Goal: Contribute content: Contribute content

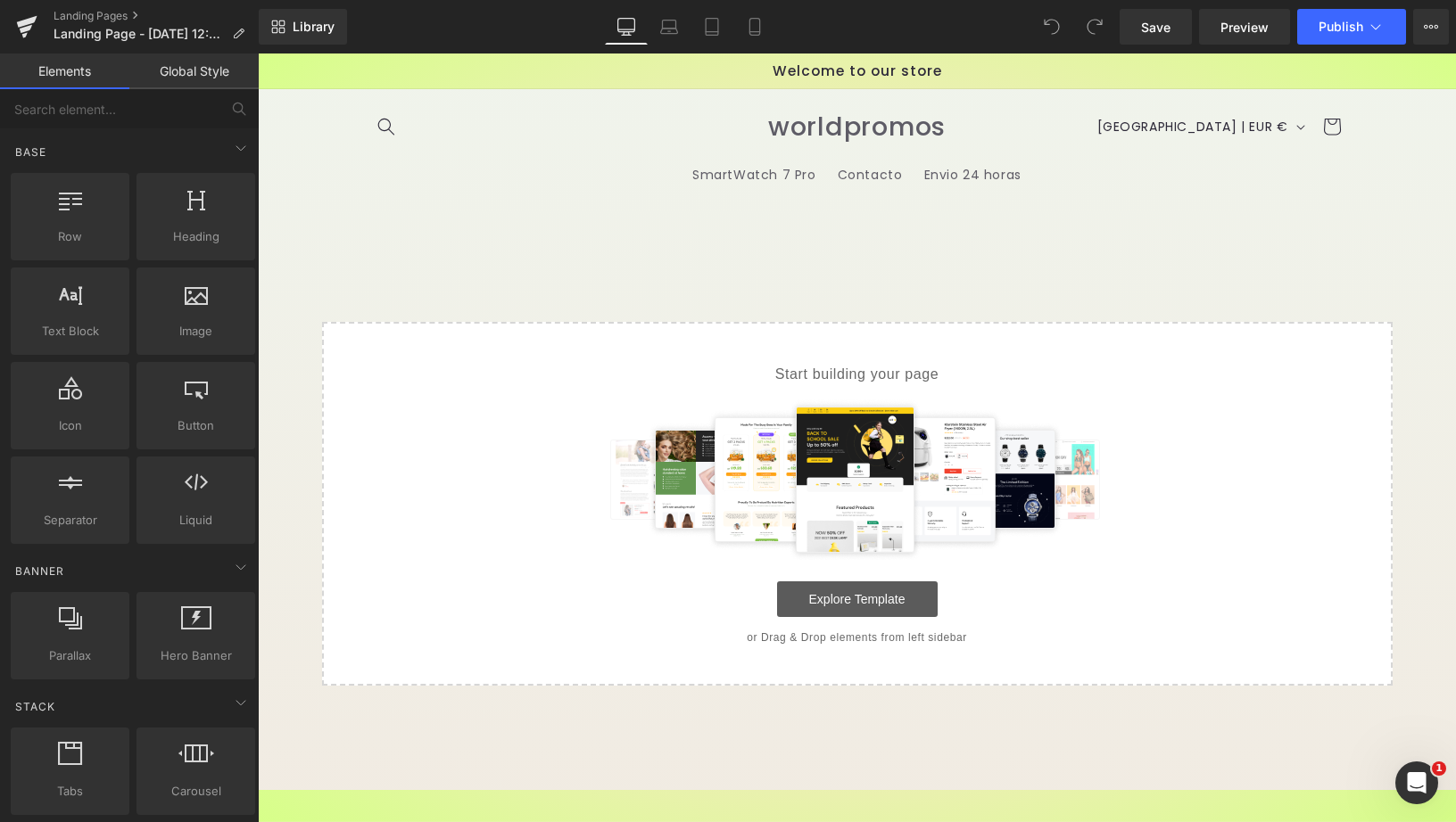
click at [888, 595] on link "Explore Template" at bounding box center [857, 599] width 161 height 36
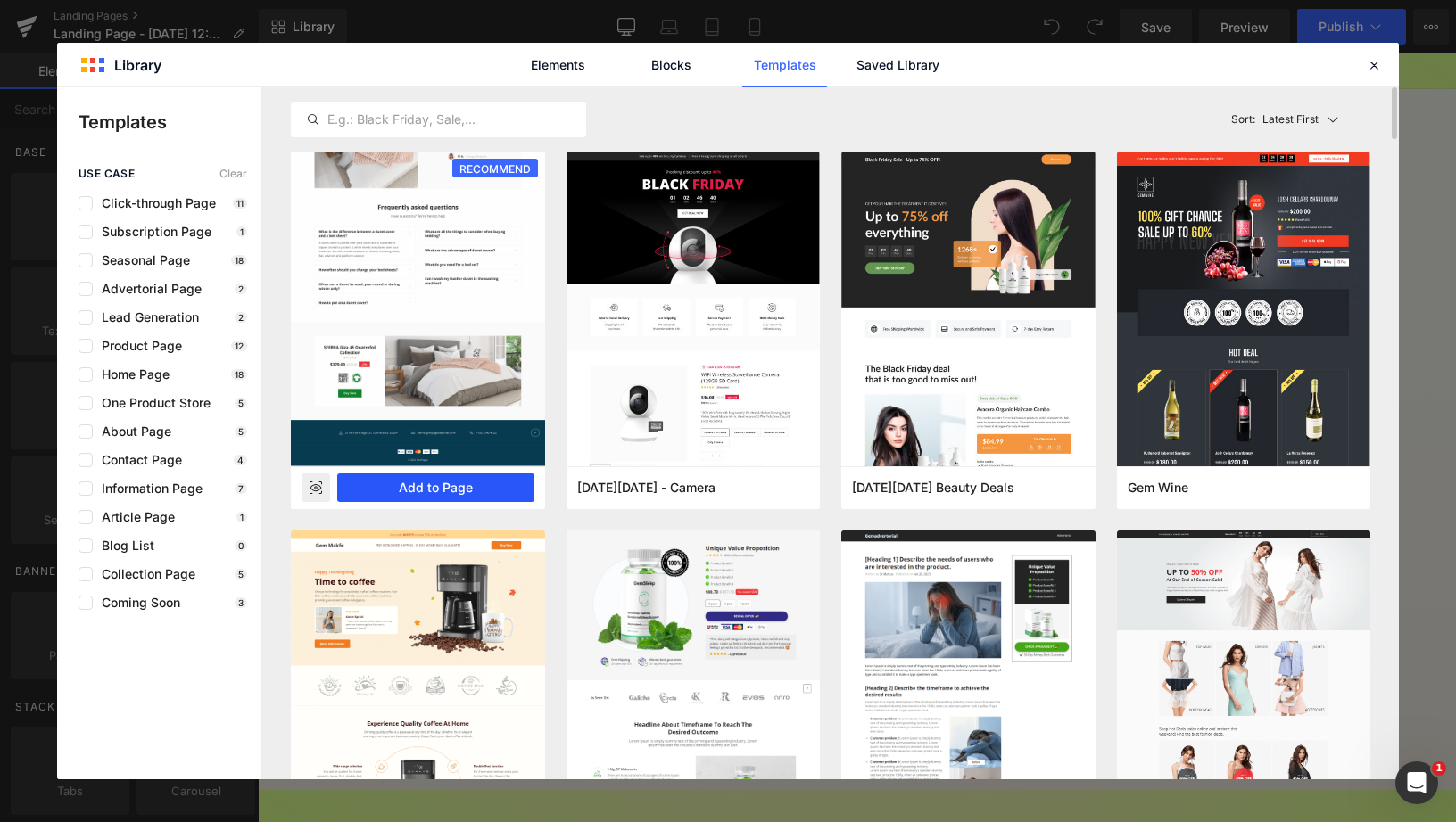
click at [479, 487] on button "Add to Page" at bounding box center [435, 488] width 197 height 29
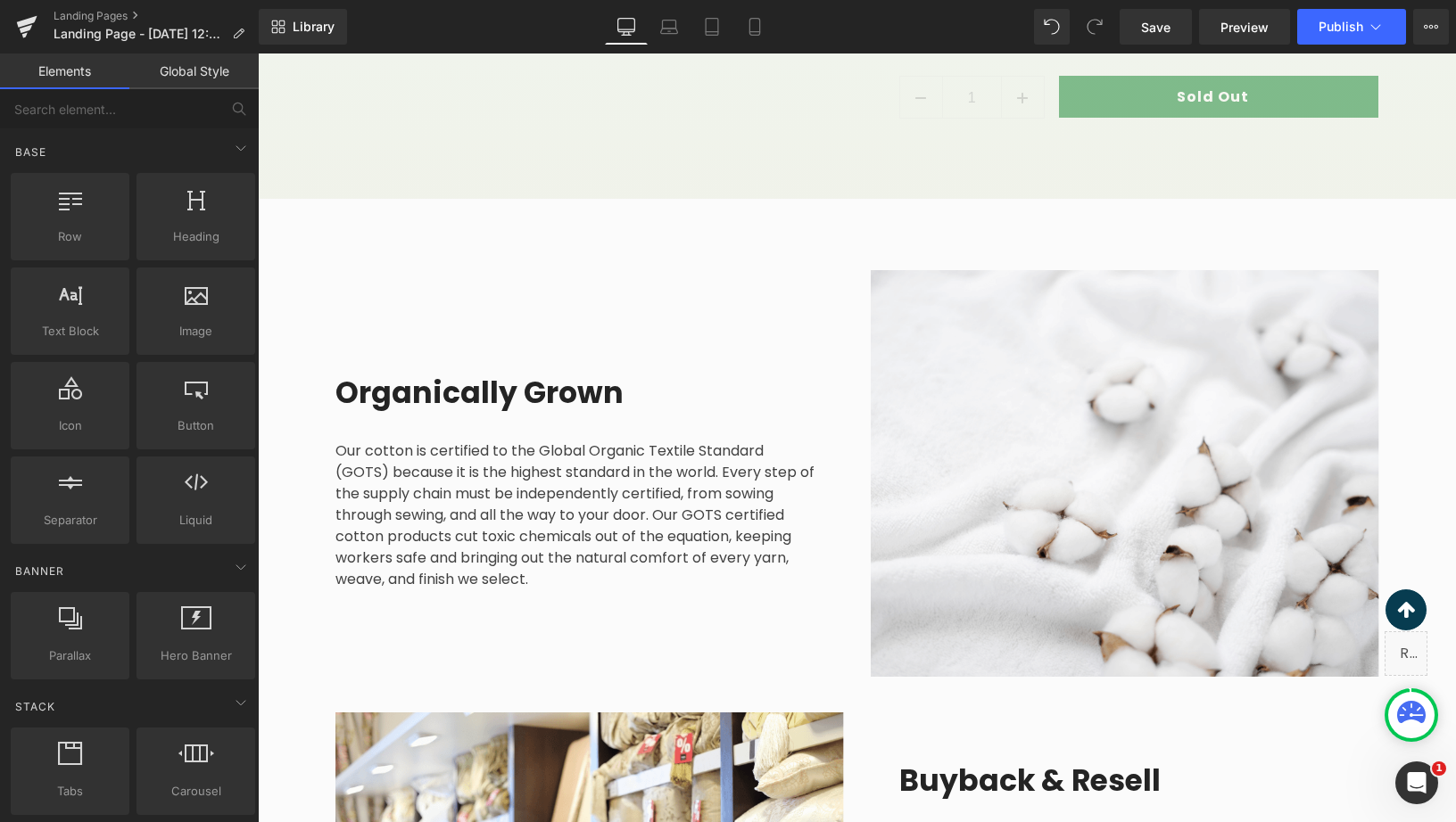
scroll to position [1819, 0]
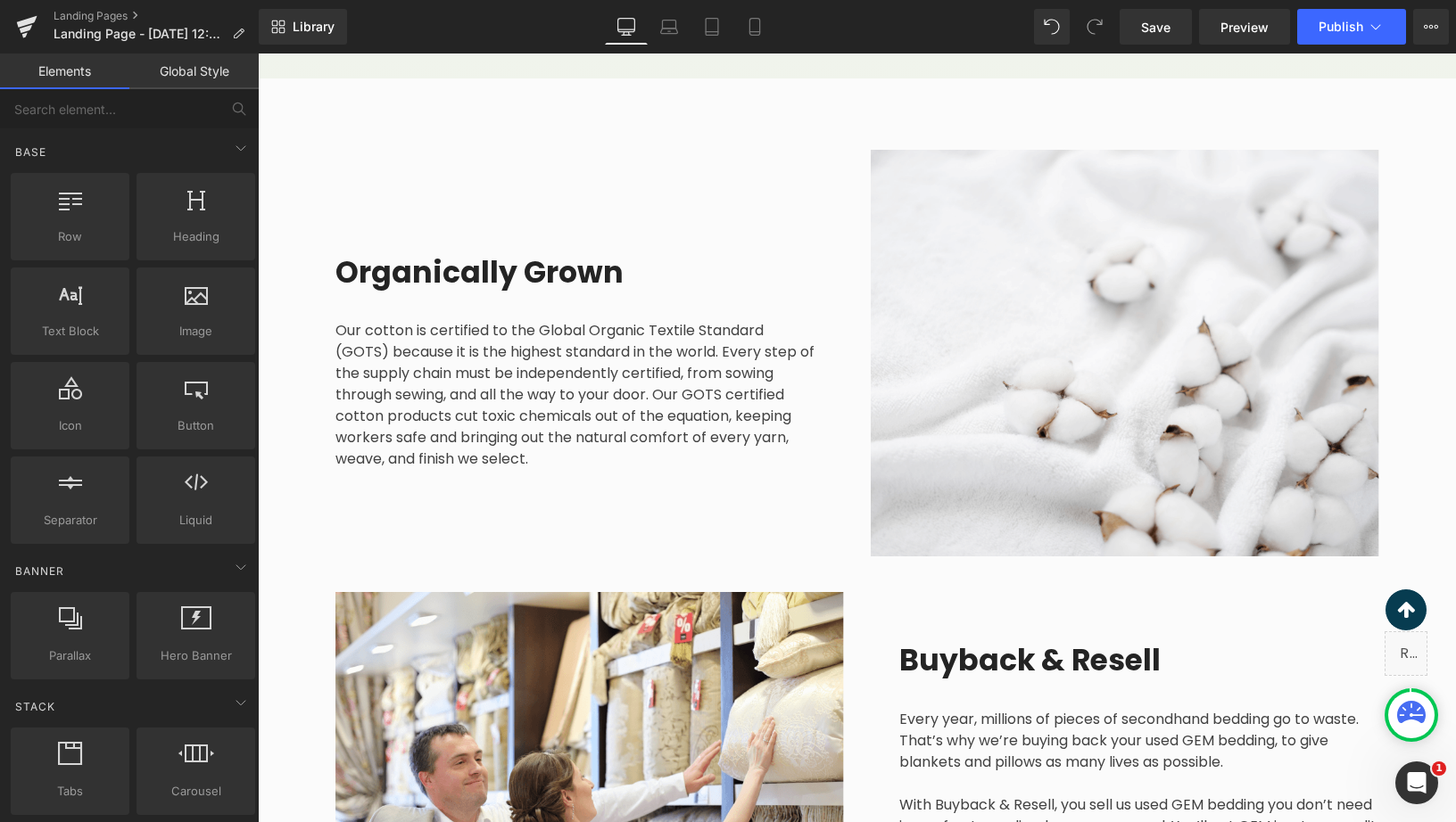
click at [562, 387] on div "Our cotton is certified to the Global Organic Textile Standard (GOTS) because i…" at bounding box center [576, 381] width 480 height 178
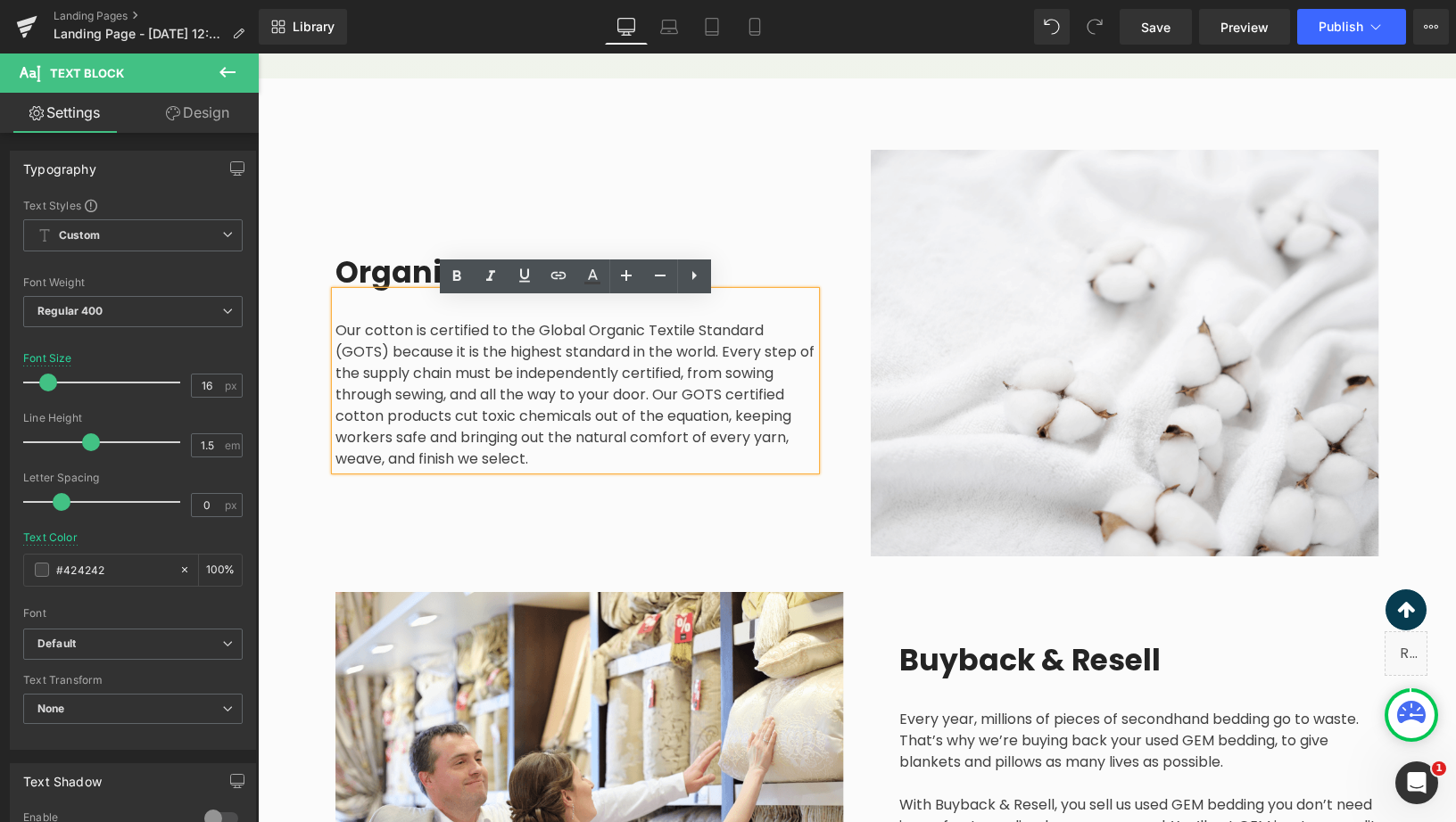
click at [744, 195] on div "Organically Grown Heading Our cotton is certified to the Global Organic Textile…" at bounding box center [589, 352] width 535 height 405
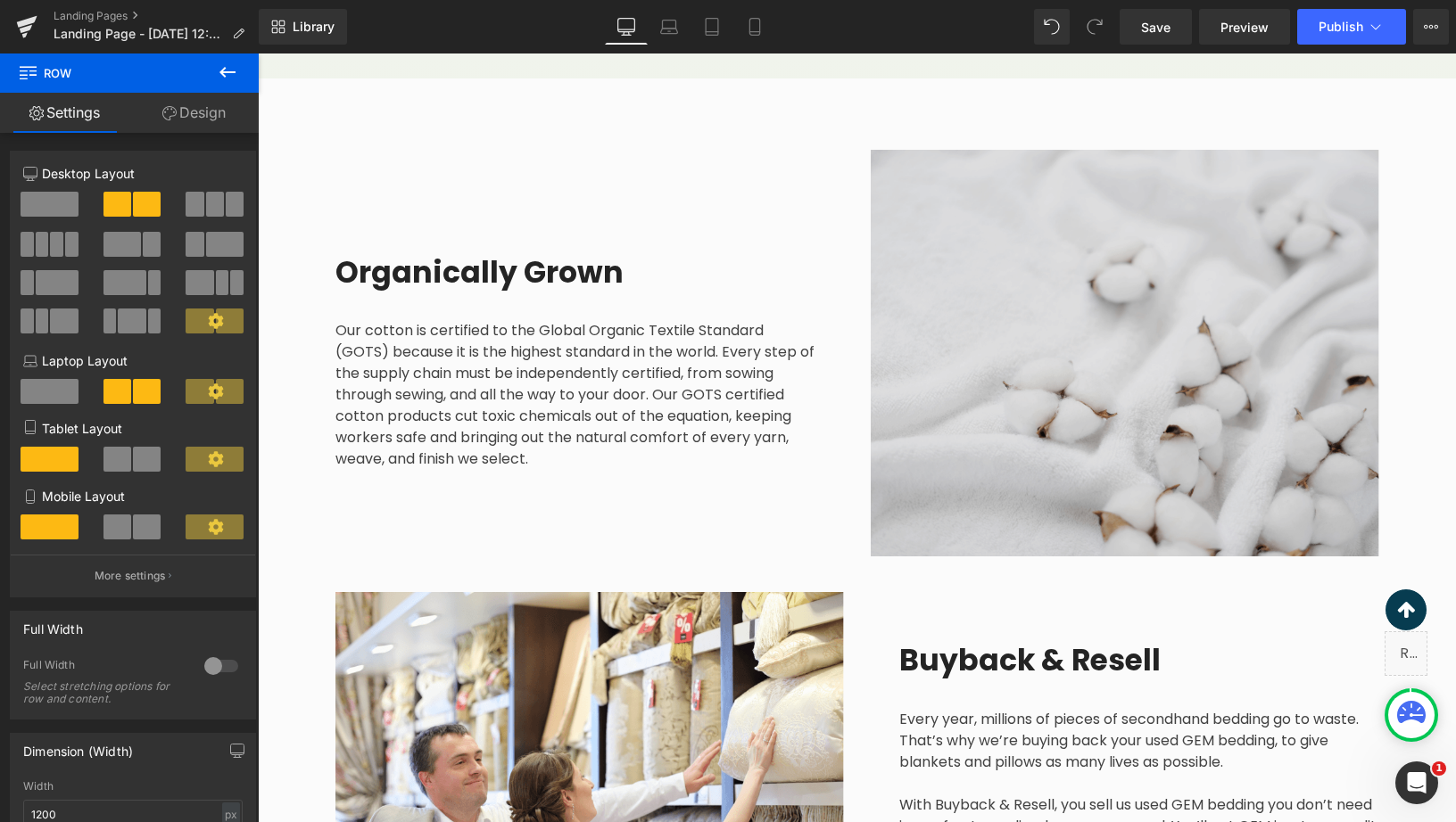
click at [1010, 287] on img at bounding box center [1125, 352] width 508 height 405
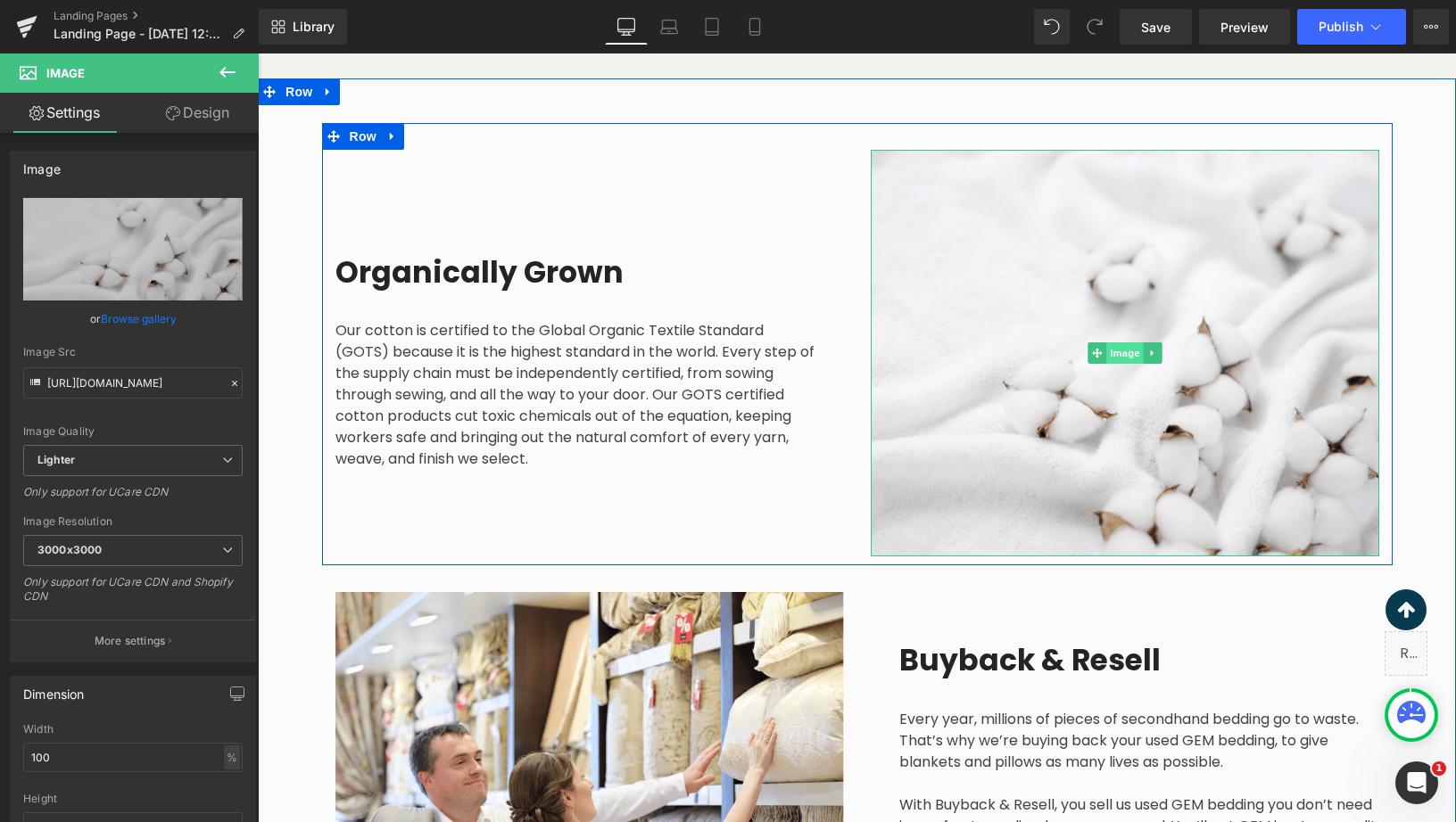
click at [1130, 346] on span "Image" at bounding box center [1125, 353] width 38 height 21
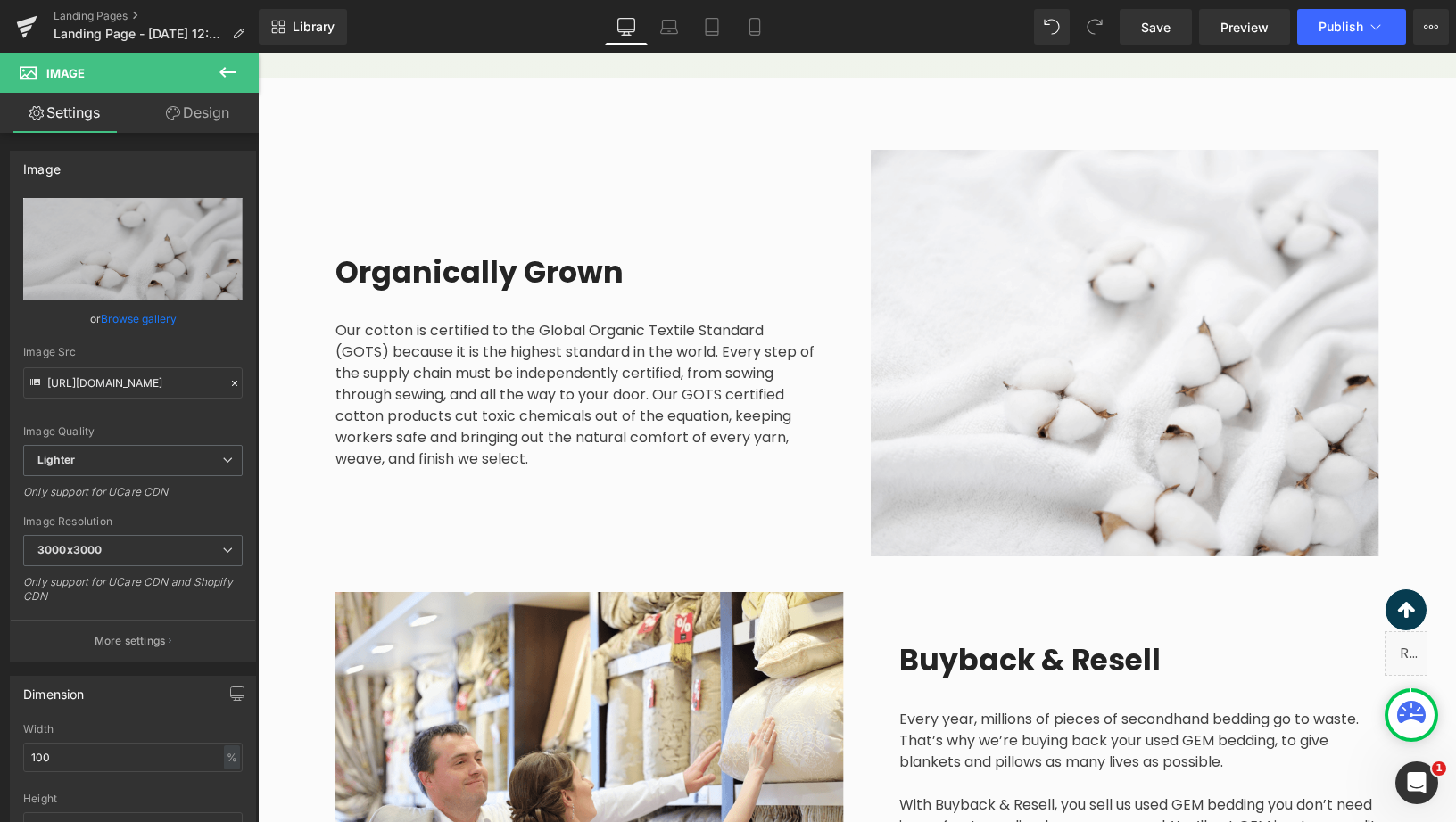
click at [226, 71] on icon at bounding box center [227, 72] width 16 height 11
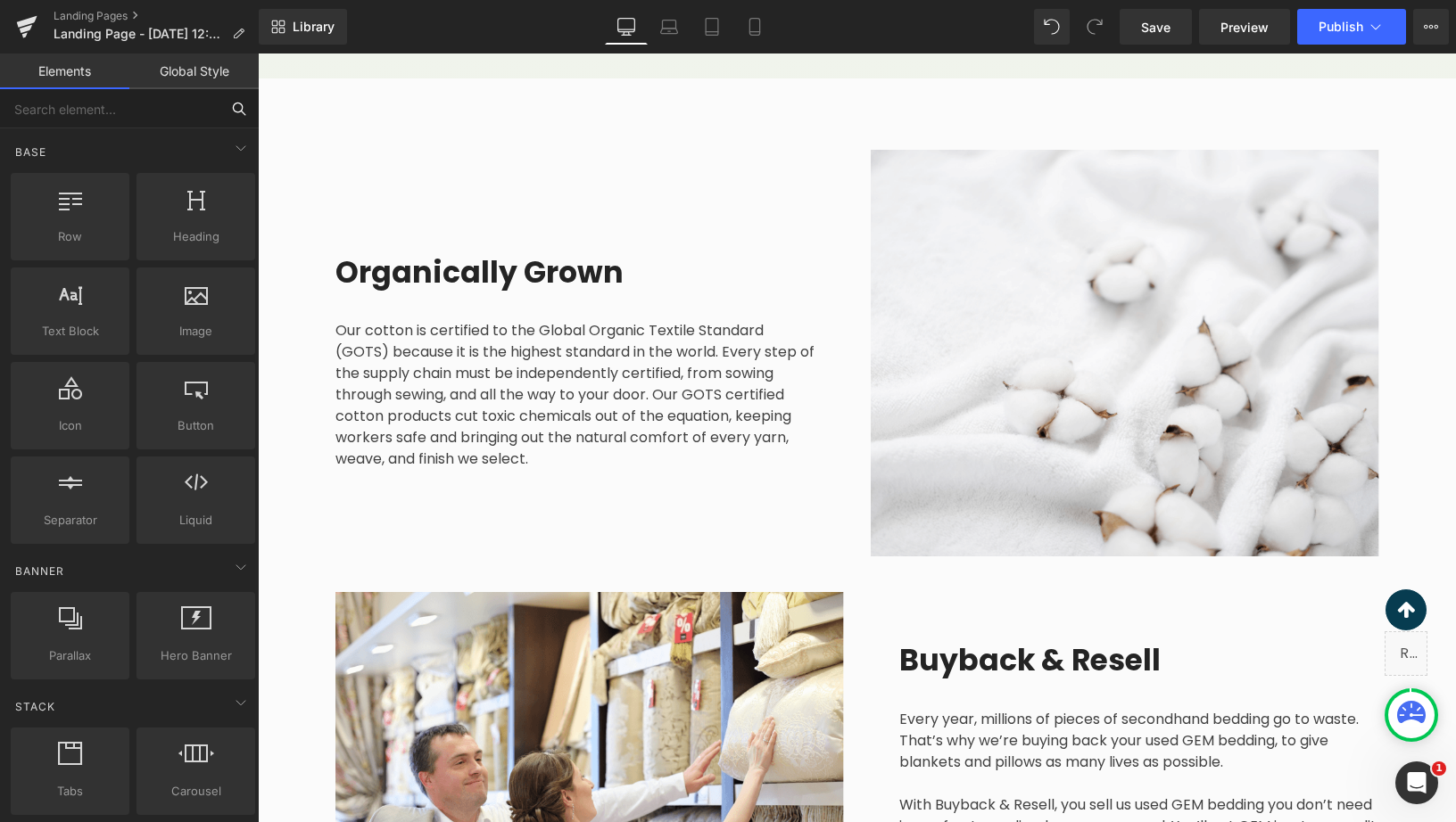
click at [84, 107] on input "text" at bounding box center [110, 109] width 220 height 39
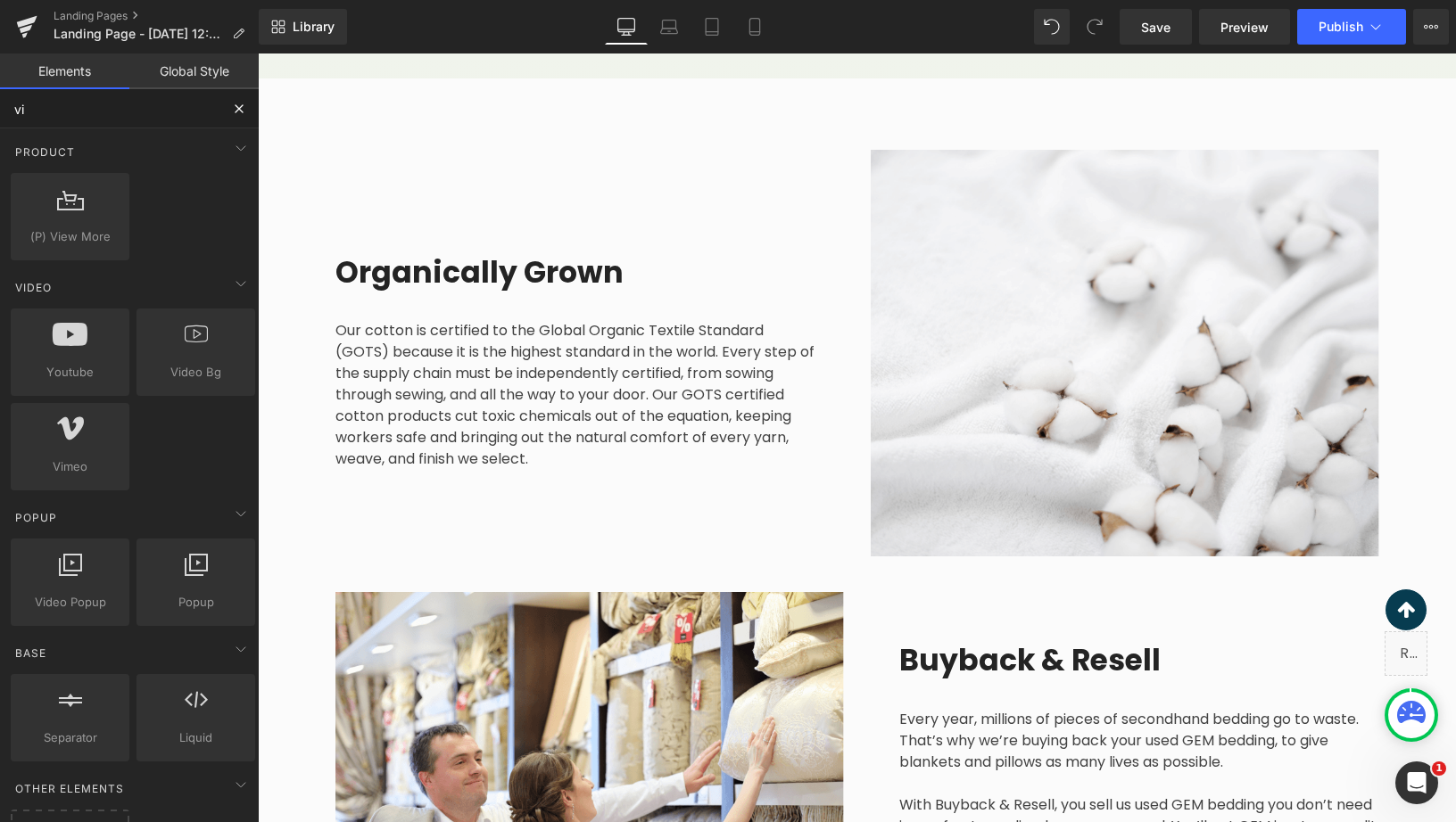
type input "vid"
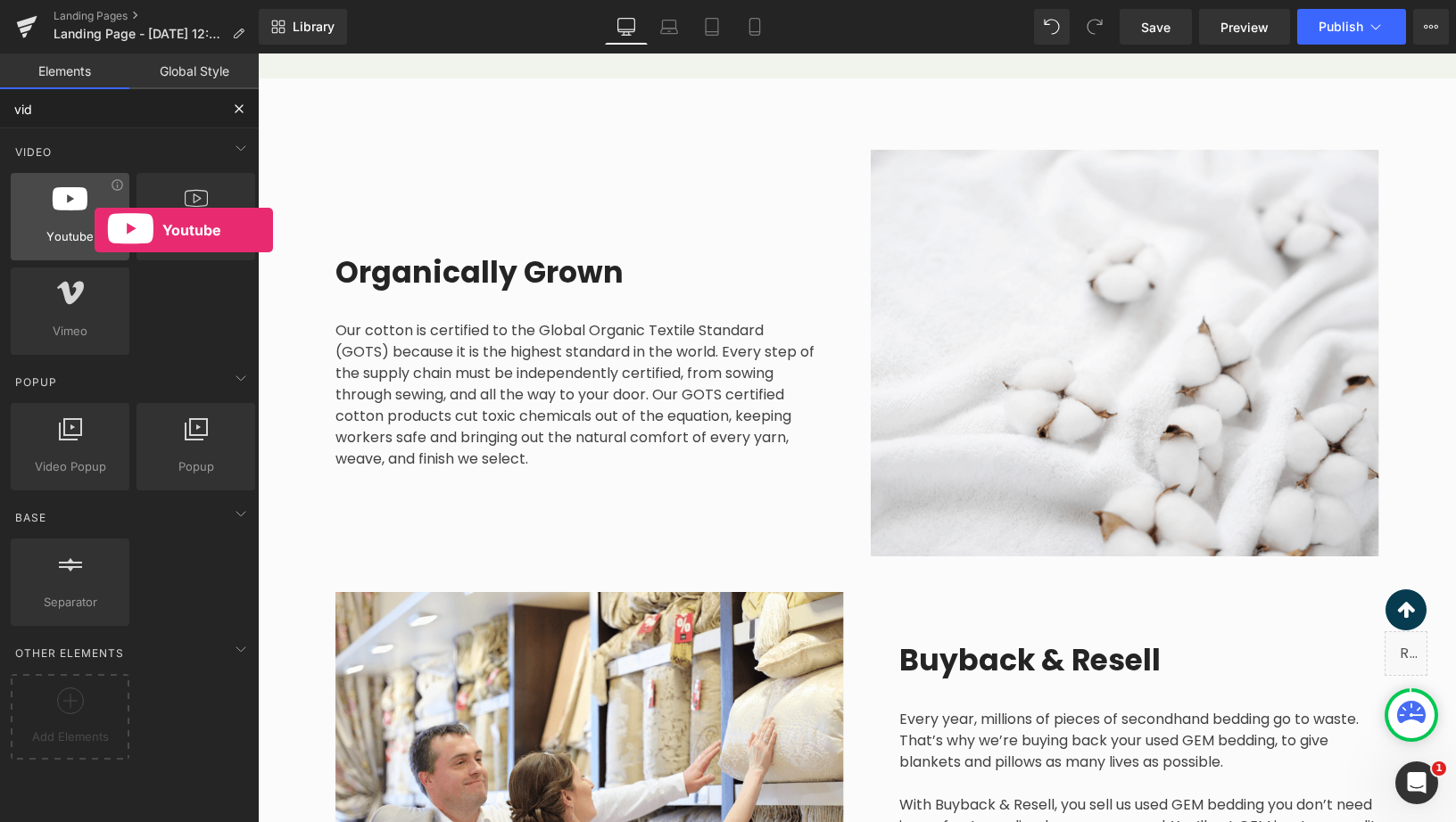
click at [93, 230] on span "Youtube" at bounding box center [69, 236] width 108 height 18
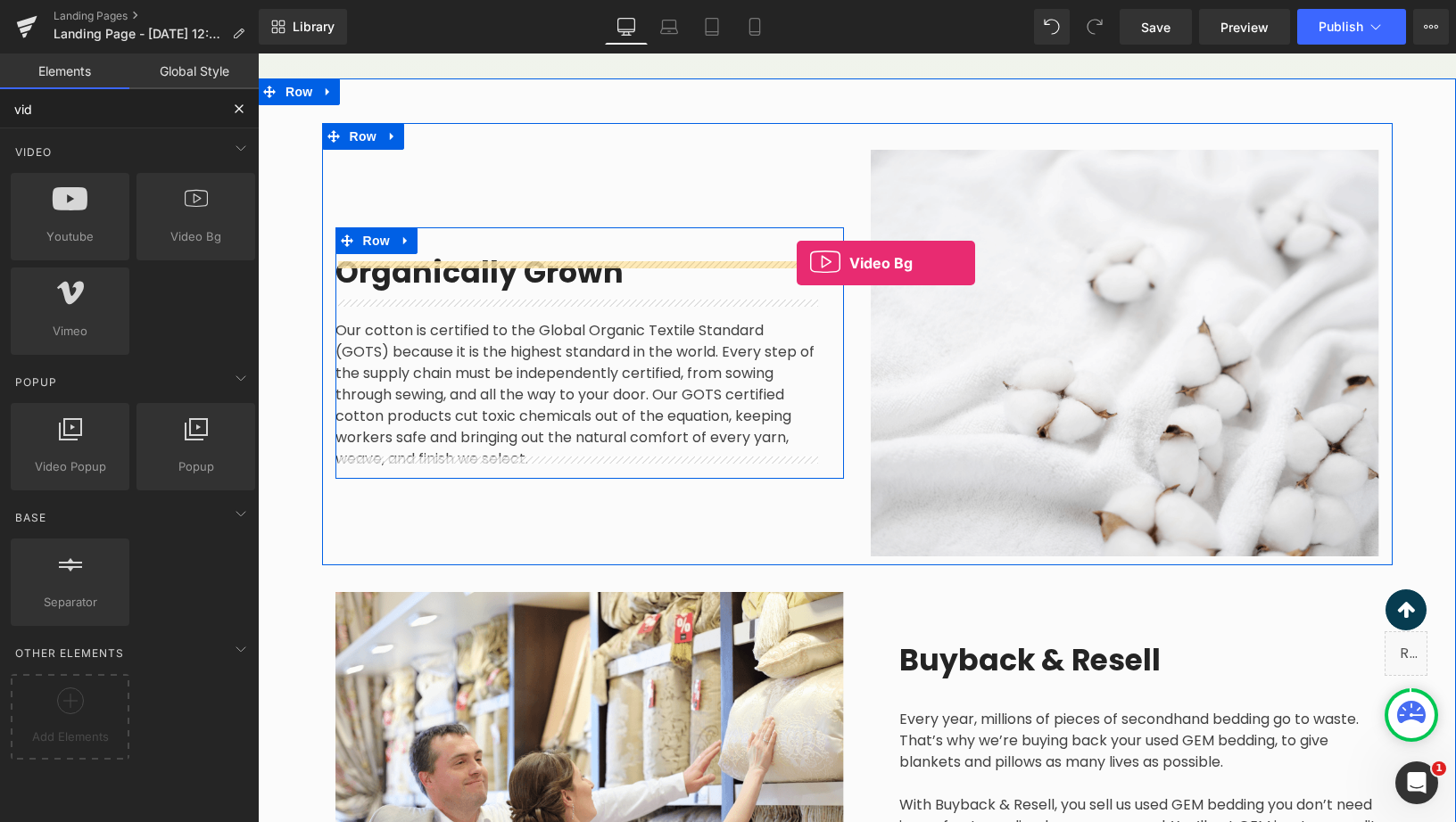
drag, startPoint x: 432, startPoint y: 278, endPoint x: 796, endPoint y: 263, distance: 364.3
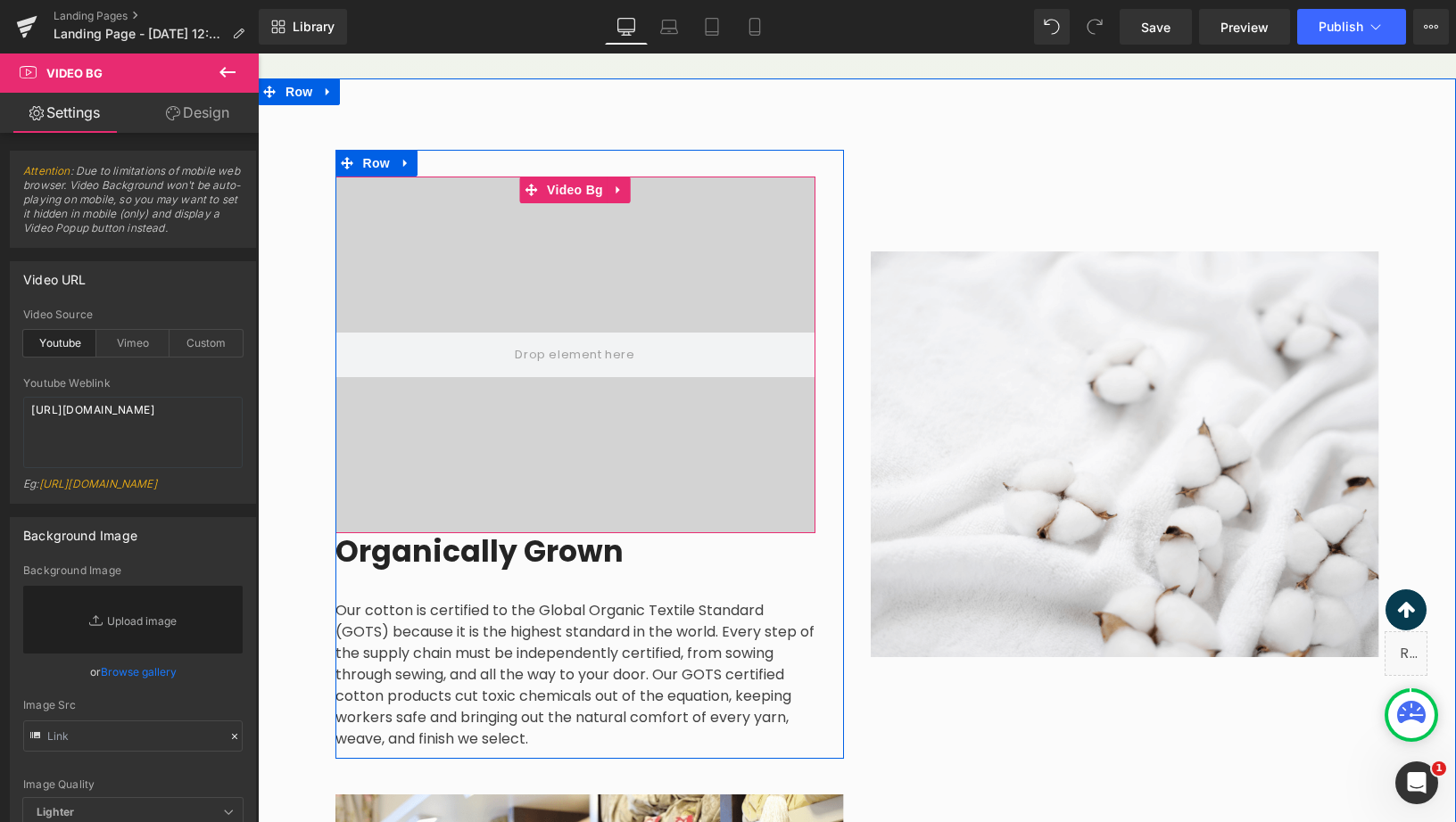
click at [735, 380] on div at bounding box center [576, 355] width 480 height 357
click at [679, 590] on div "Our cotton is certified to the Global Organic Textile Standard (GOTS) because i…" at bounding box center [576, 660] width 480 height 178
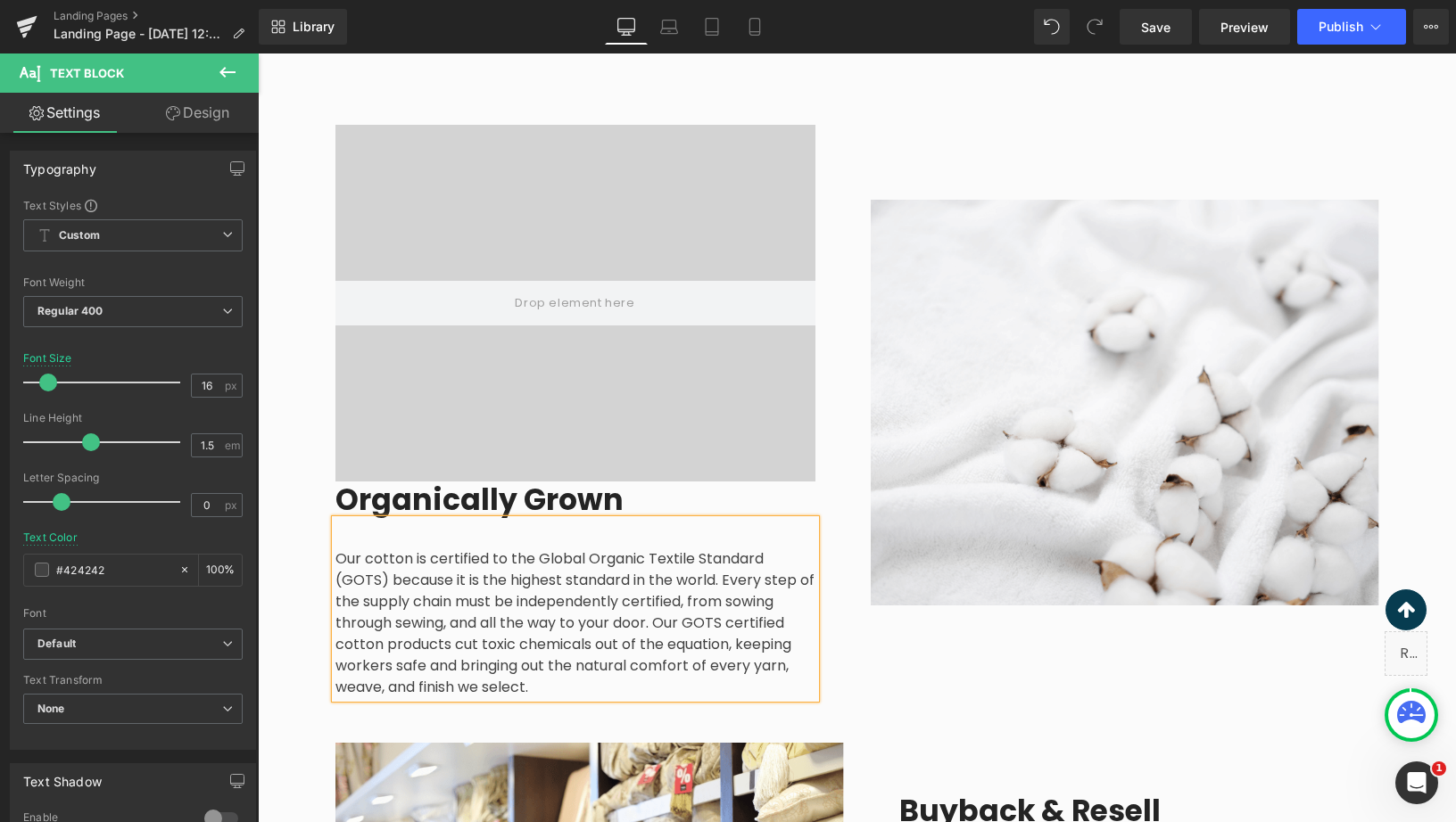
scroll to position [1882, 0]
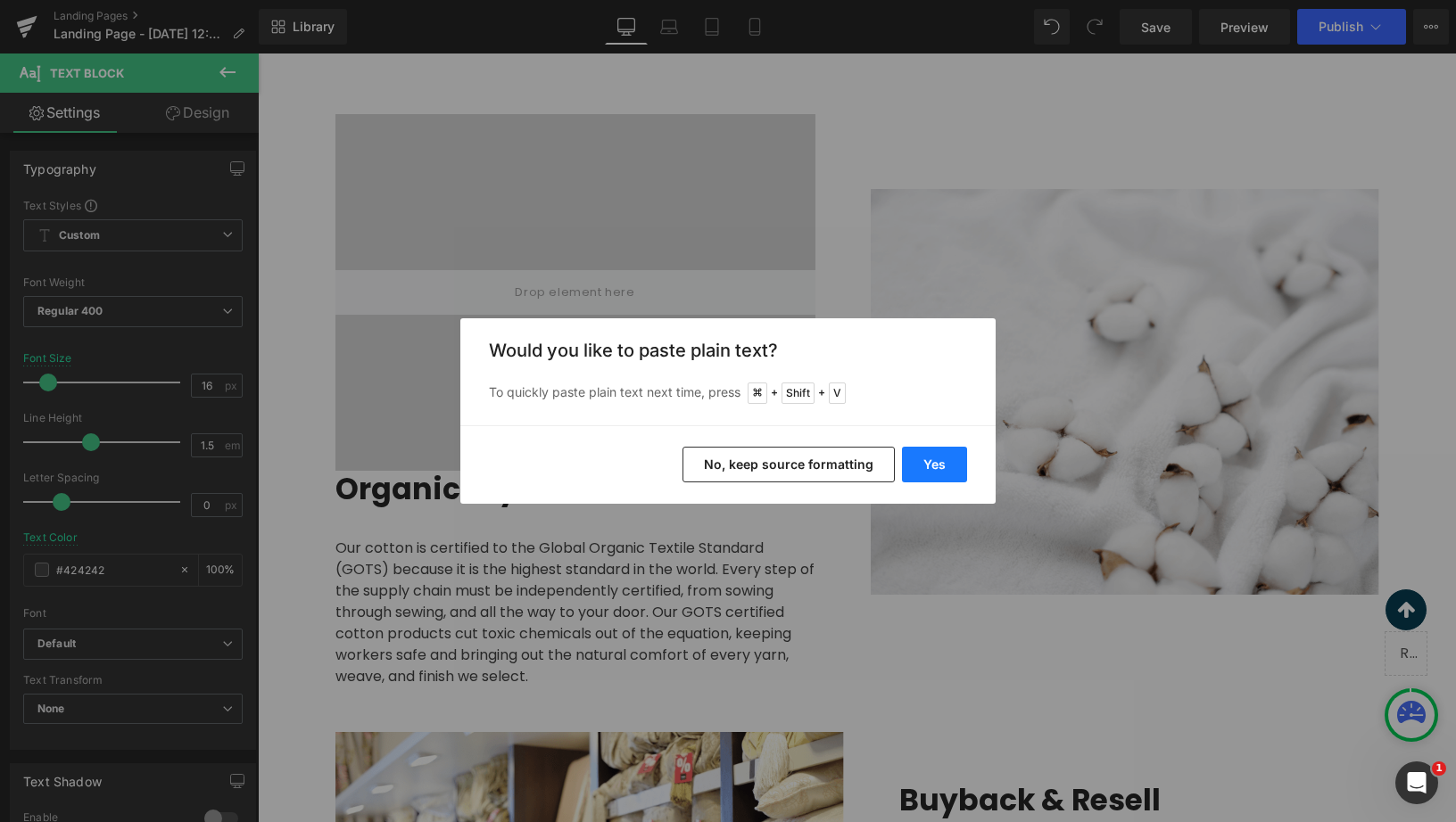
click at [932, 465] on button "Yes" at bounding box center [934, 465] width 65 height 36
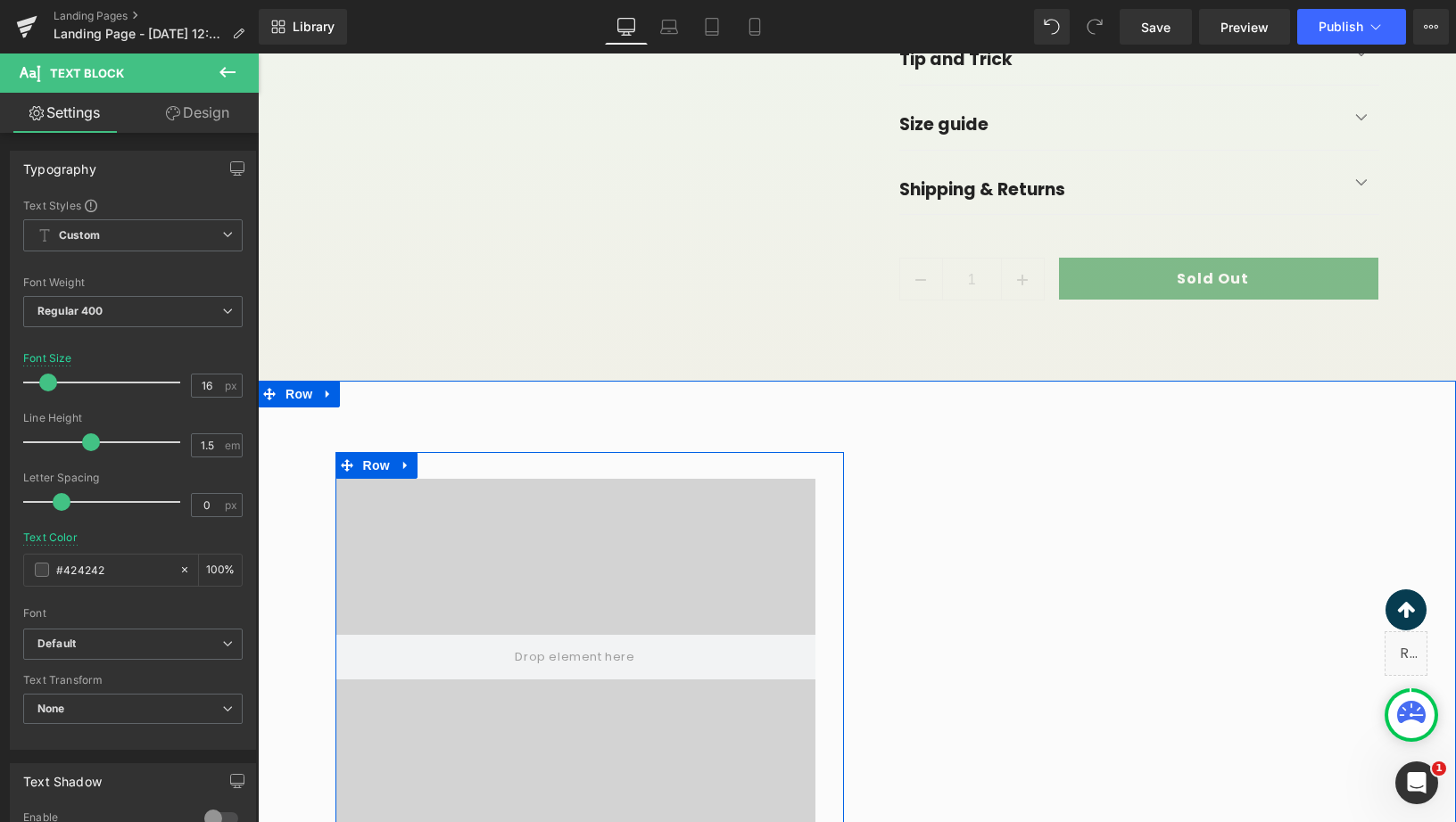
scroll to position [1404, 0]
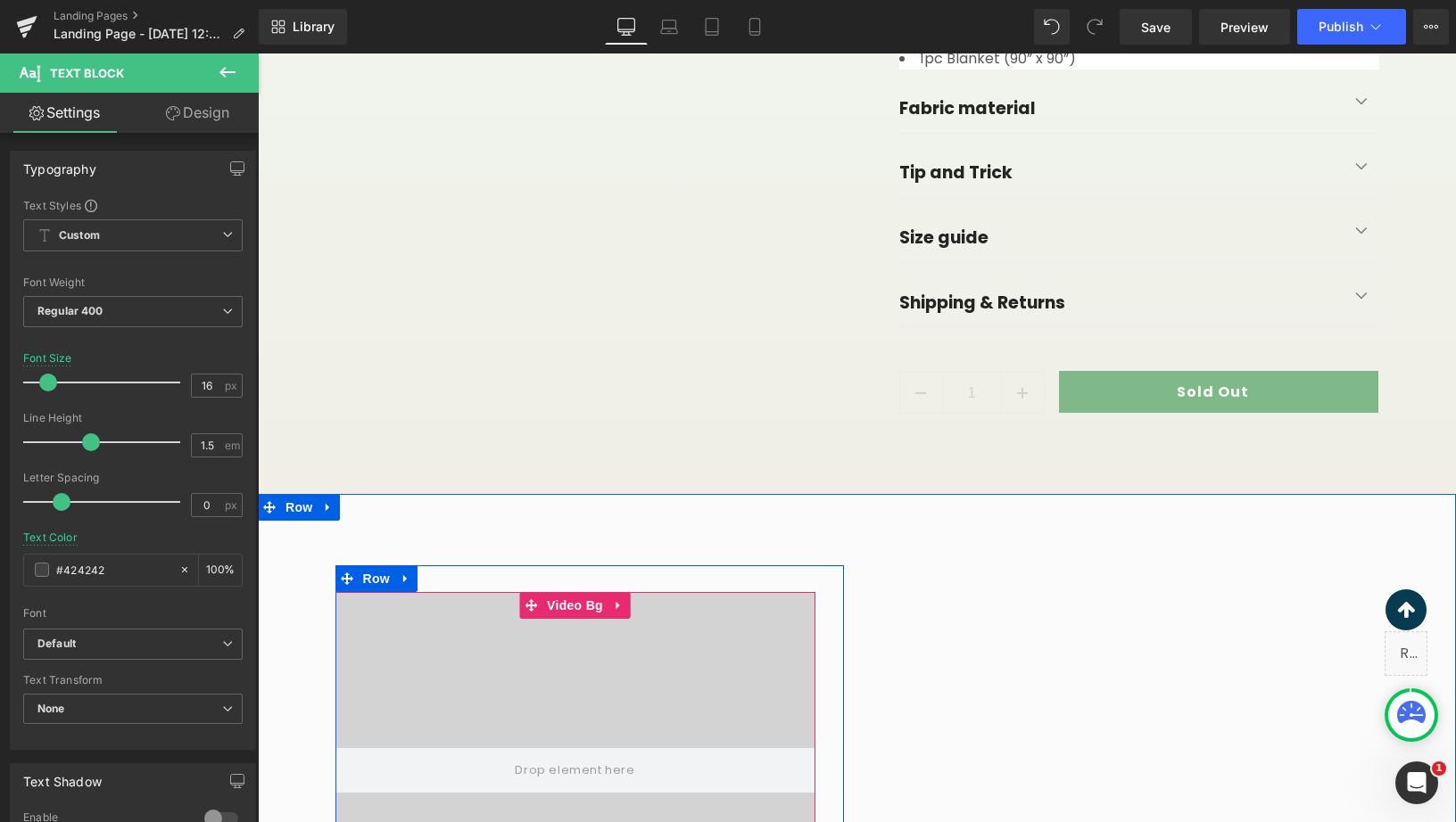
click at [591, 637] on div at bounding box center [576, 770] width 480 height 357
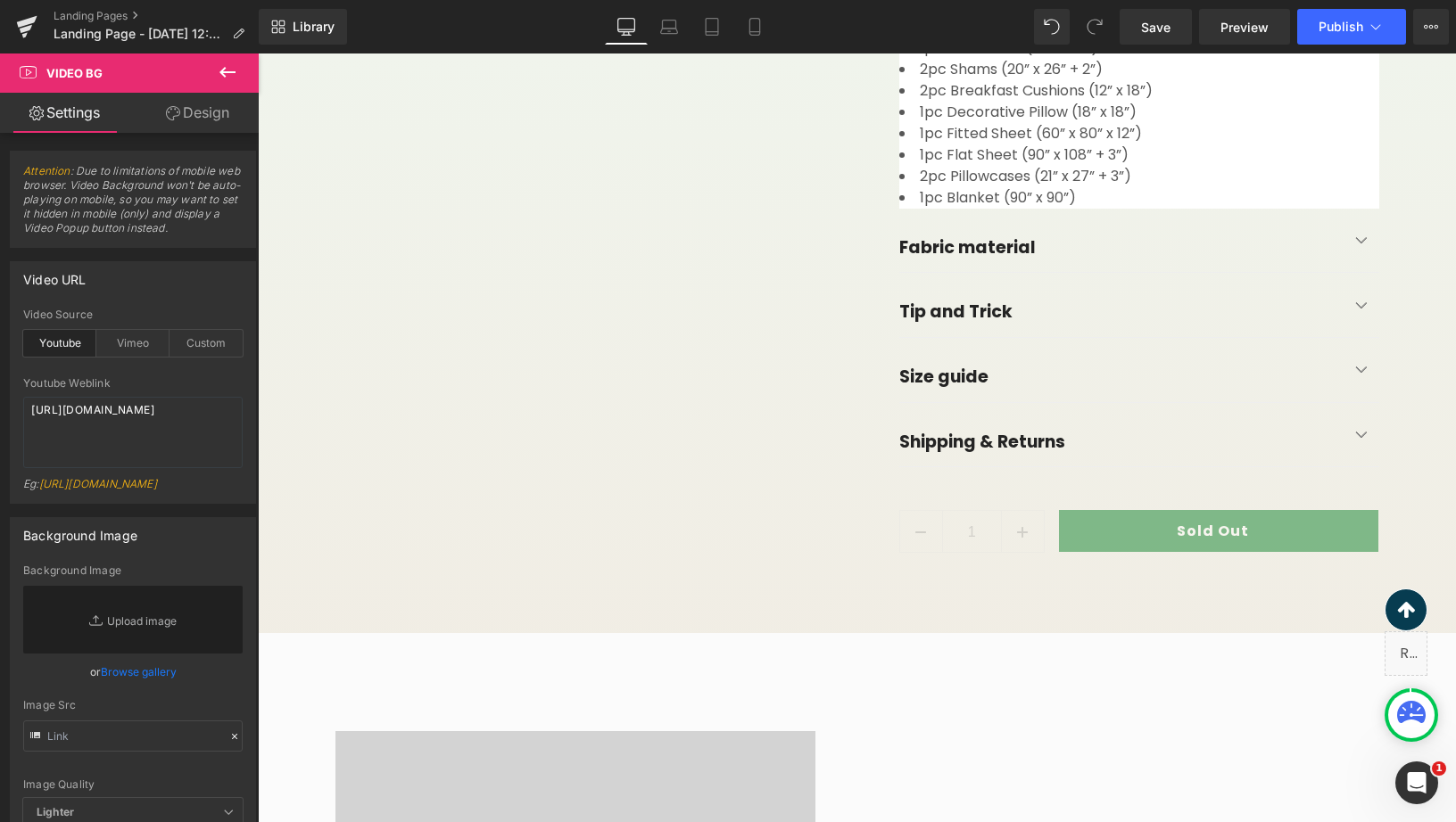
scroll to position [1460, 0]
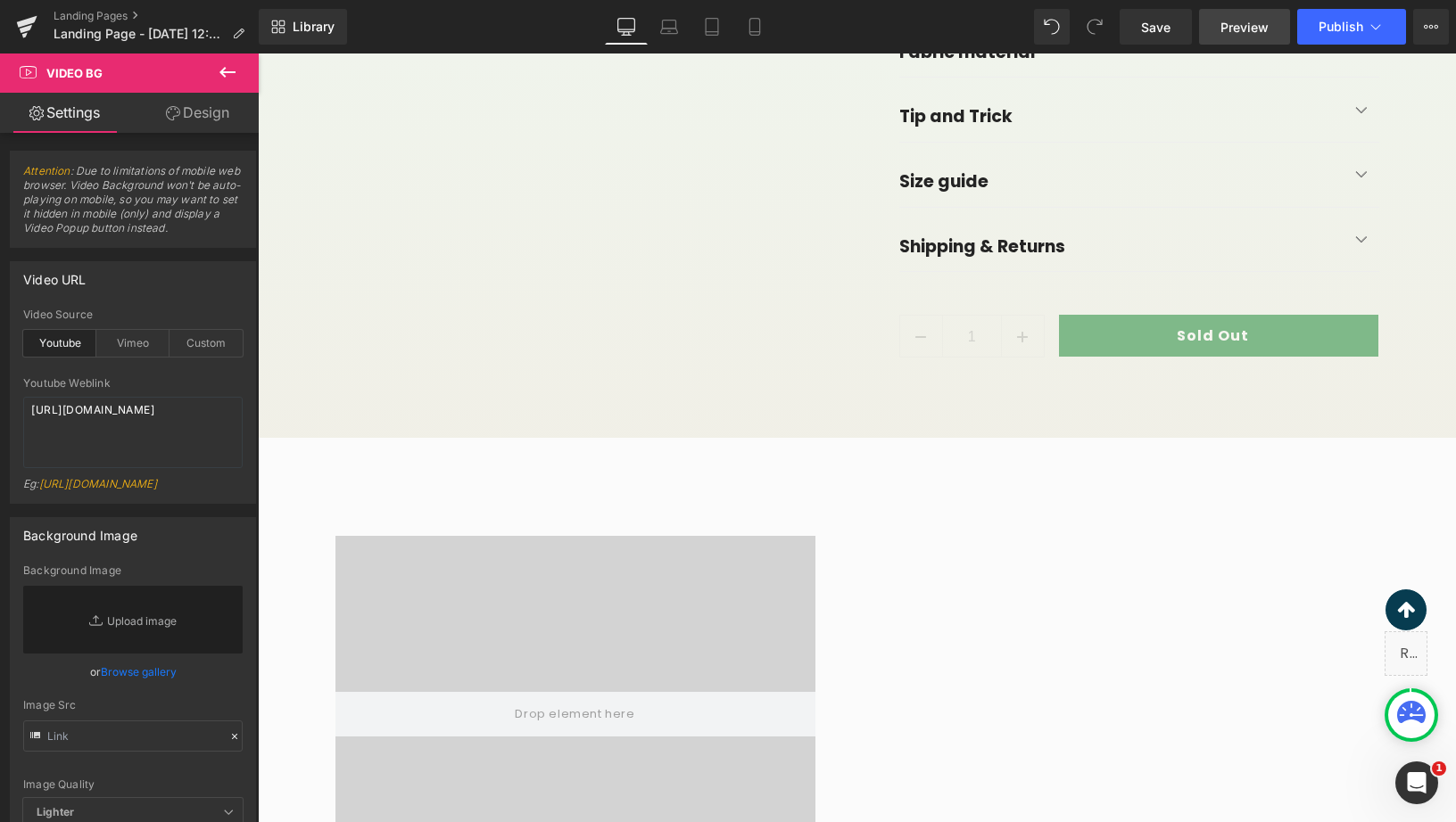
click at [1246, 35] on span "Preview" at bounding box center [1244, 27] width 48 height 18
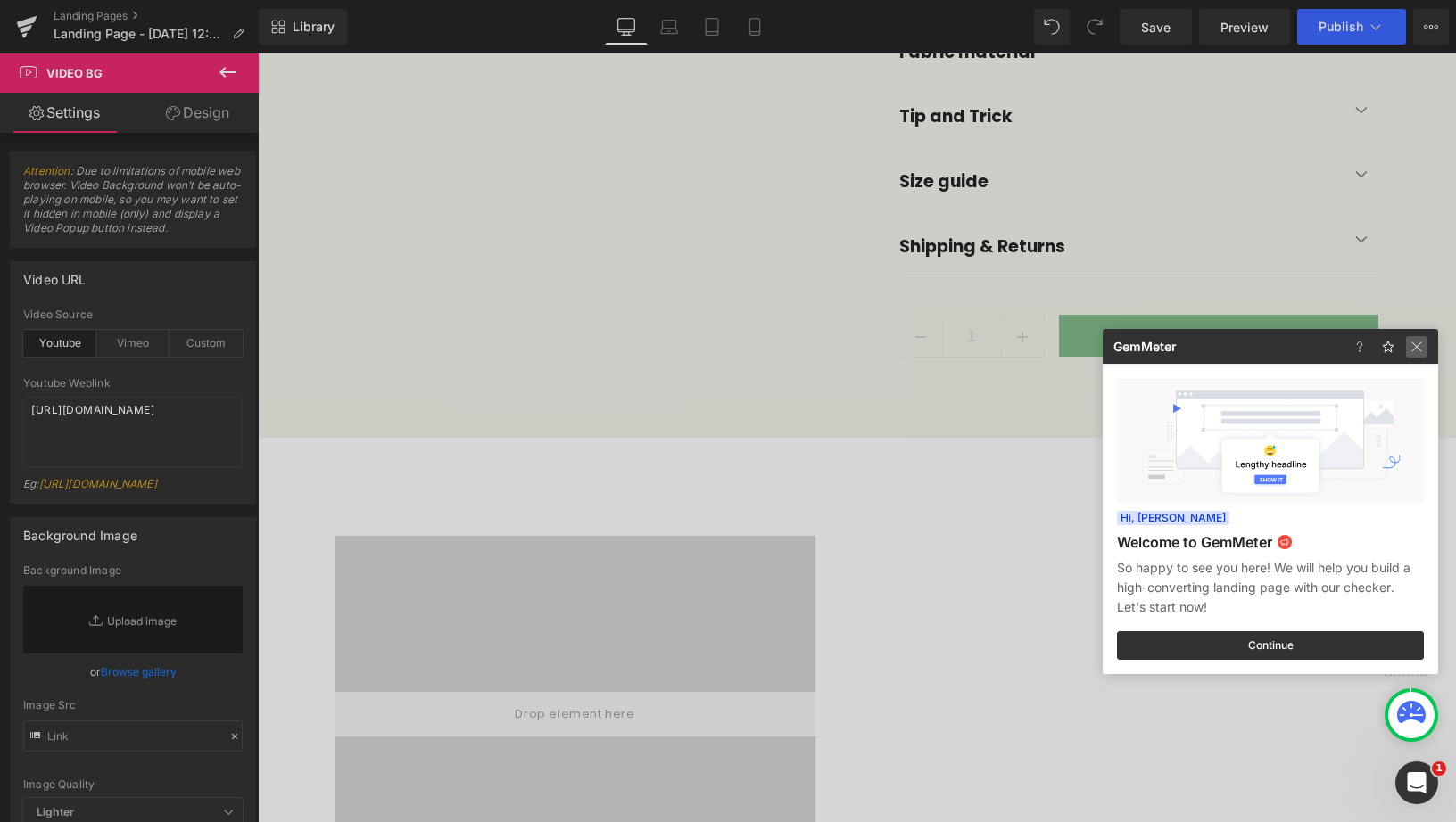
click at [1413, 350] on img at bounding box center [1416, 346] width 21 height 21
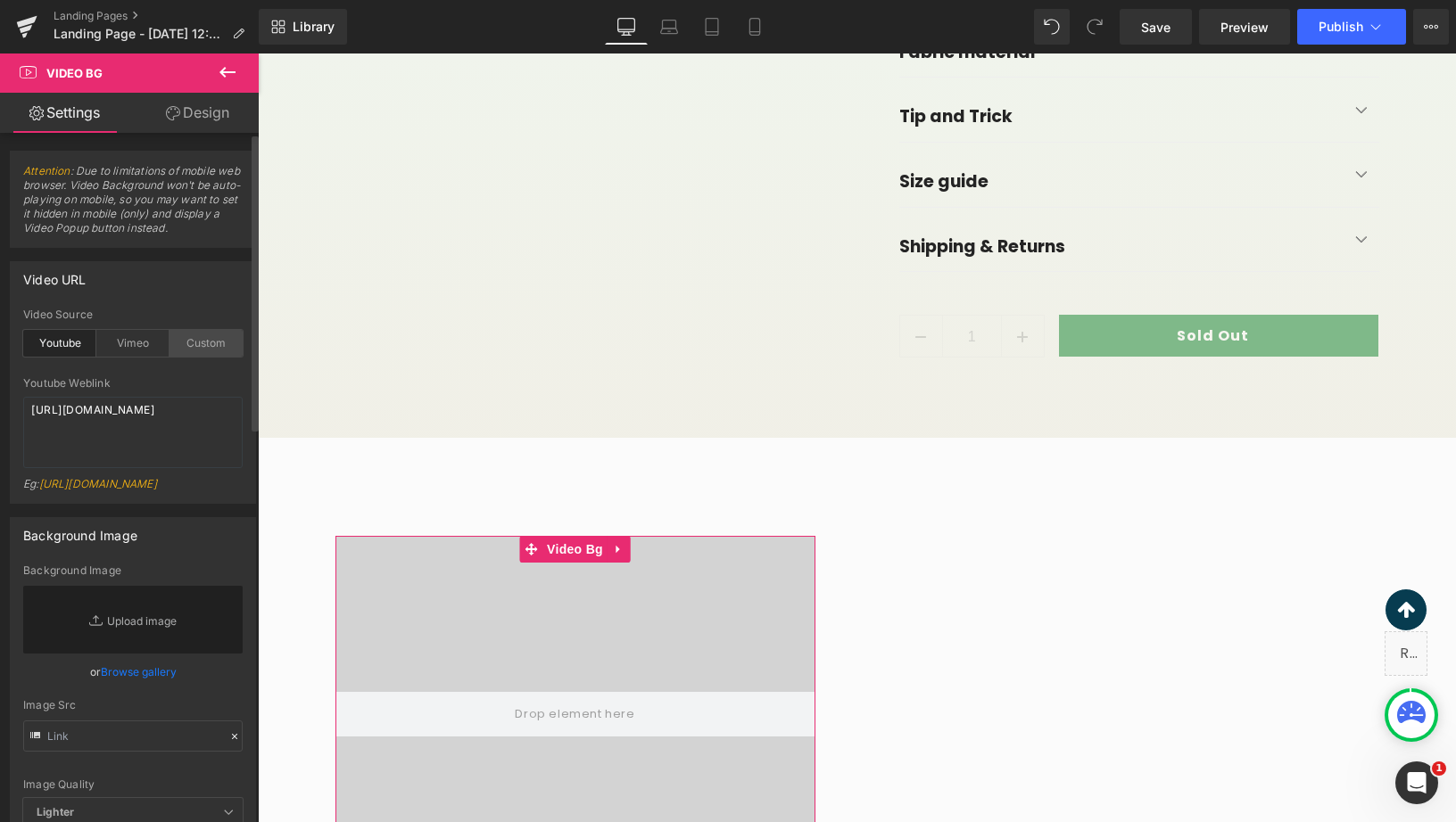
click at [200, 347] on div "Custom" at bounding box center [205, 343] width 73 height 27
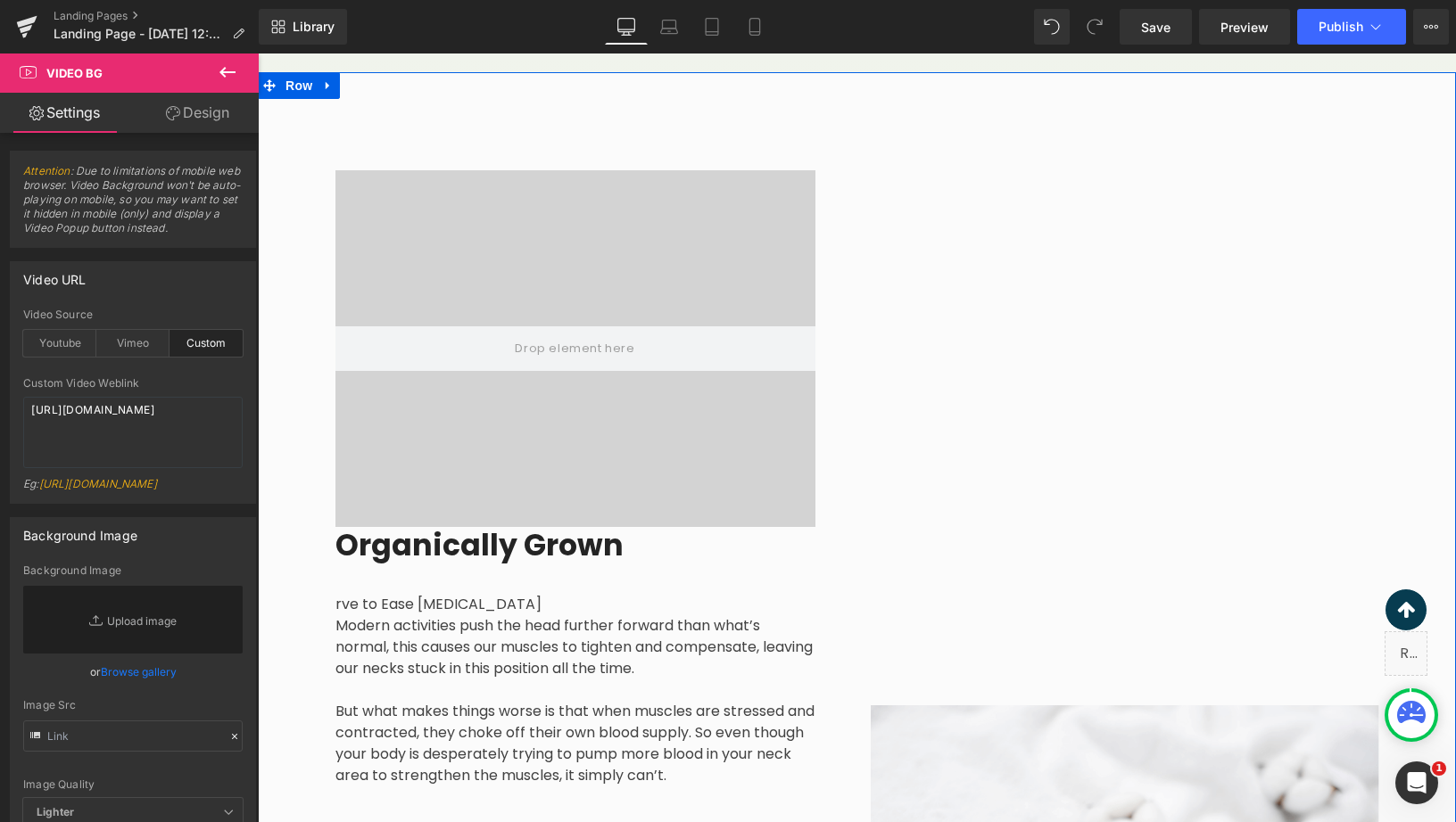
scroll to position [1830, 0]
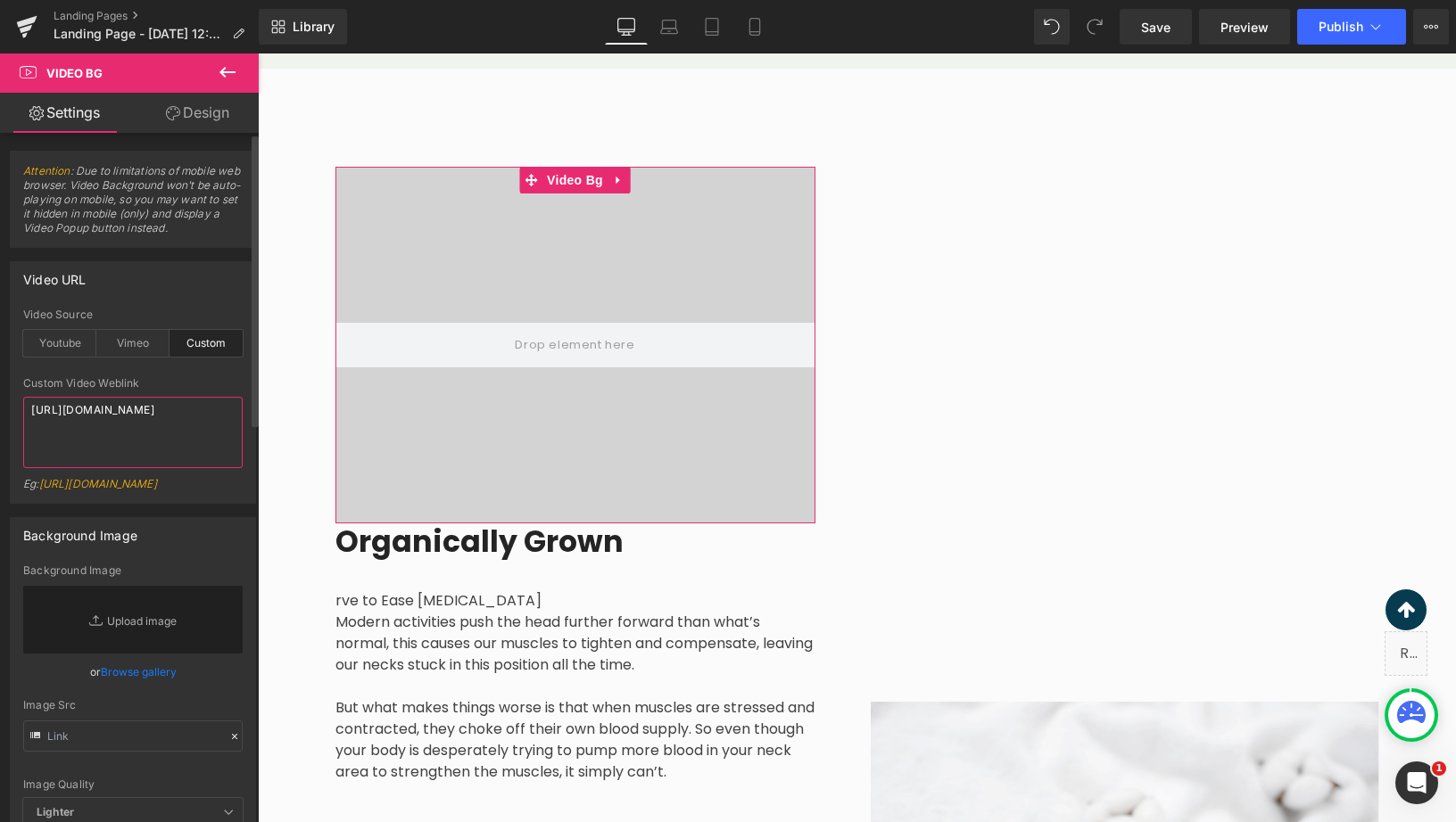
click at [167, 429] on textarea "[URL][DOMAIN_NAME]" at bounding box center [133, 432] width 220 height 71
paste textarea "[DOMAIN_NAME][URL]"
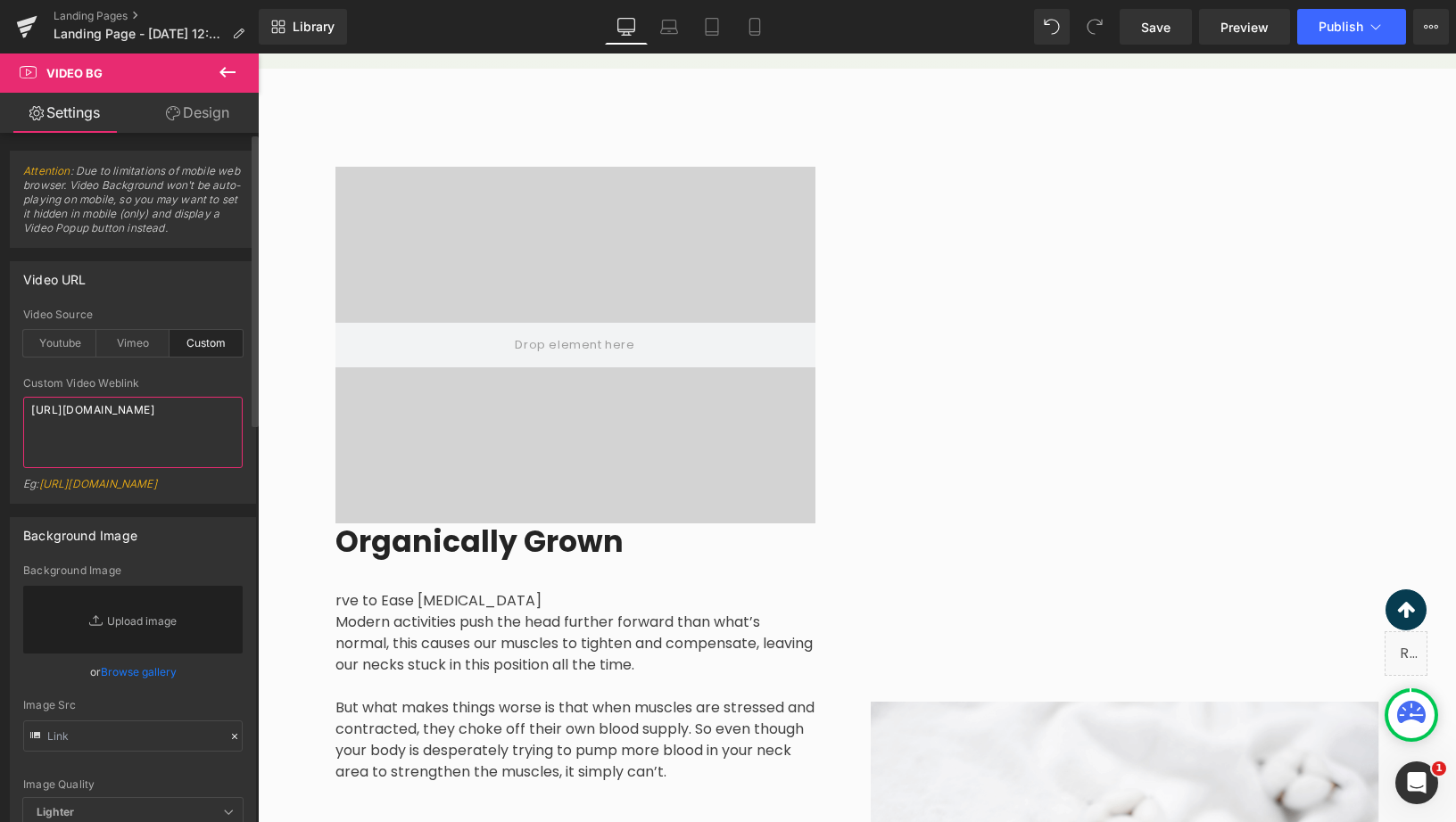
type textarea "[URL][DOMAIN_NAME]"
click at [246, 499] on div "custom Video Source Youtube Vimeo Custom Youtube Weblink [URL][DOMAIN_NAME] Eg:…" at bounding box center [133, 405] width 245 height 195
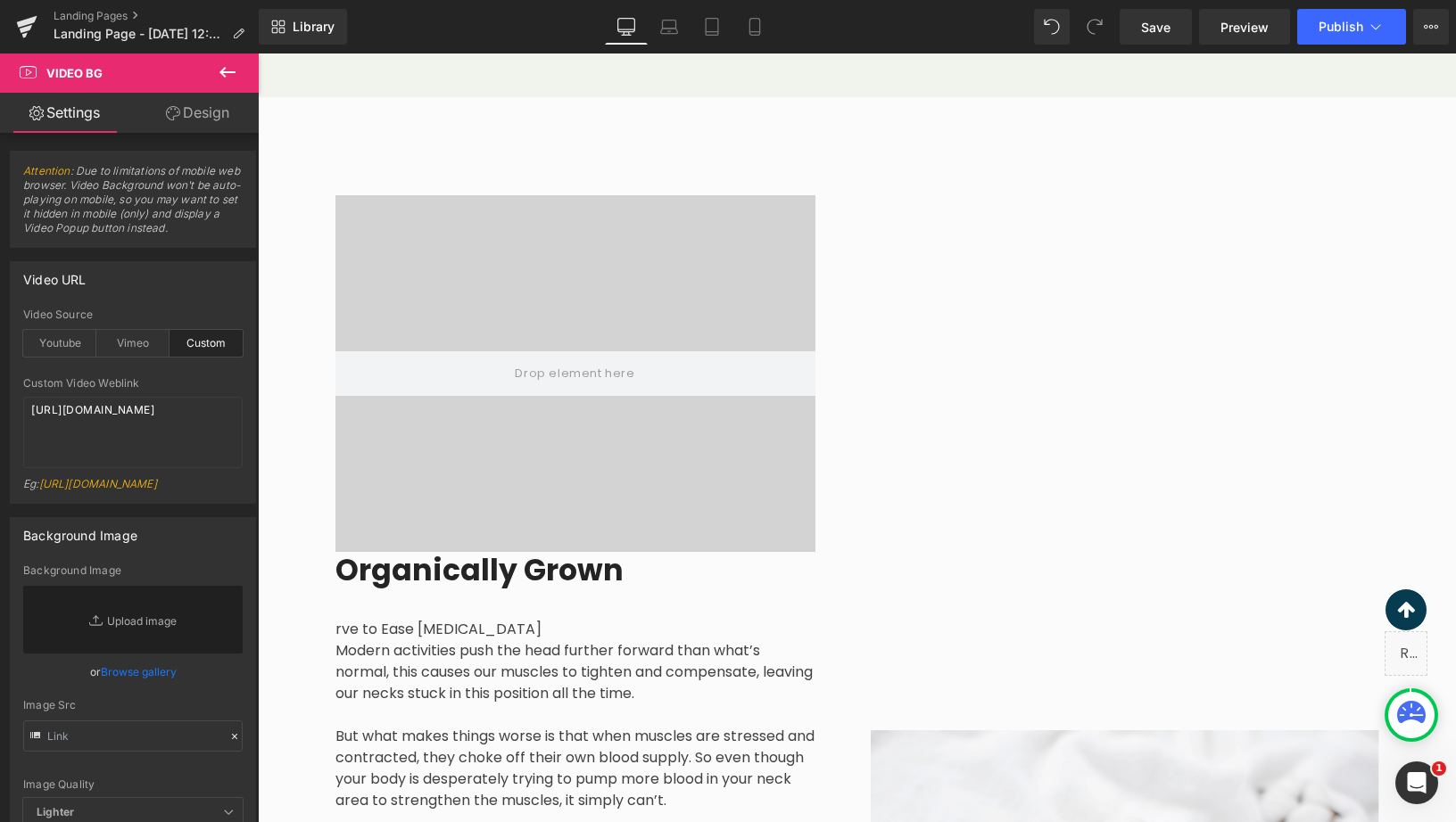
scroll to position [1903, 0]
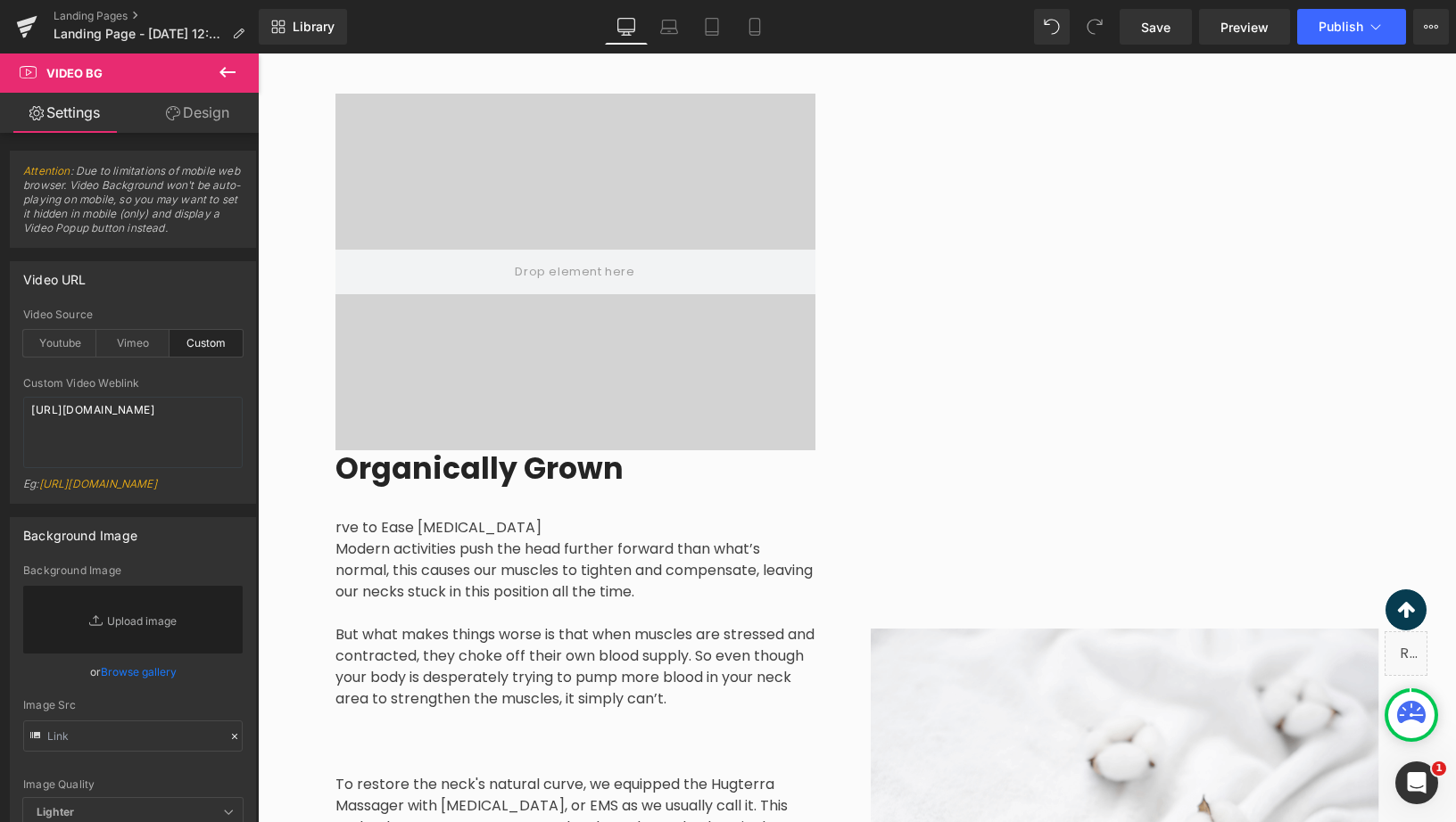
click at [258, 54] on div "32px" at bounding box center [258, 54] width 0 height 0
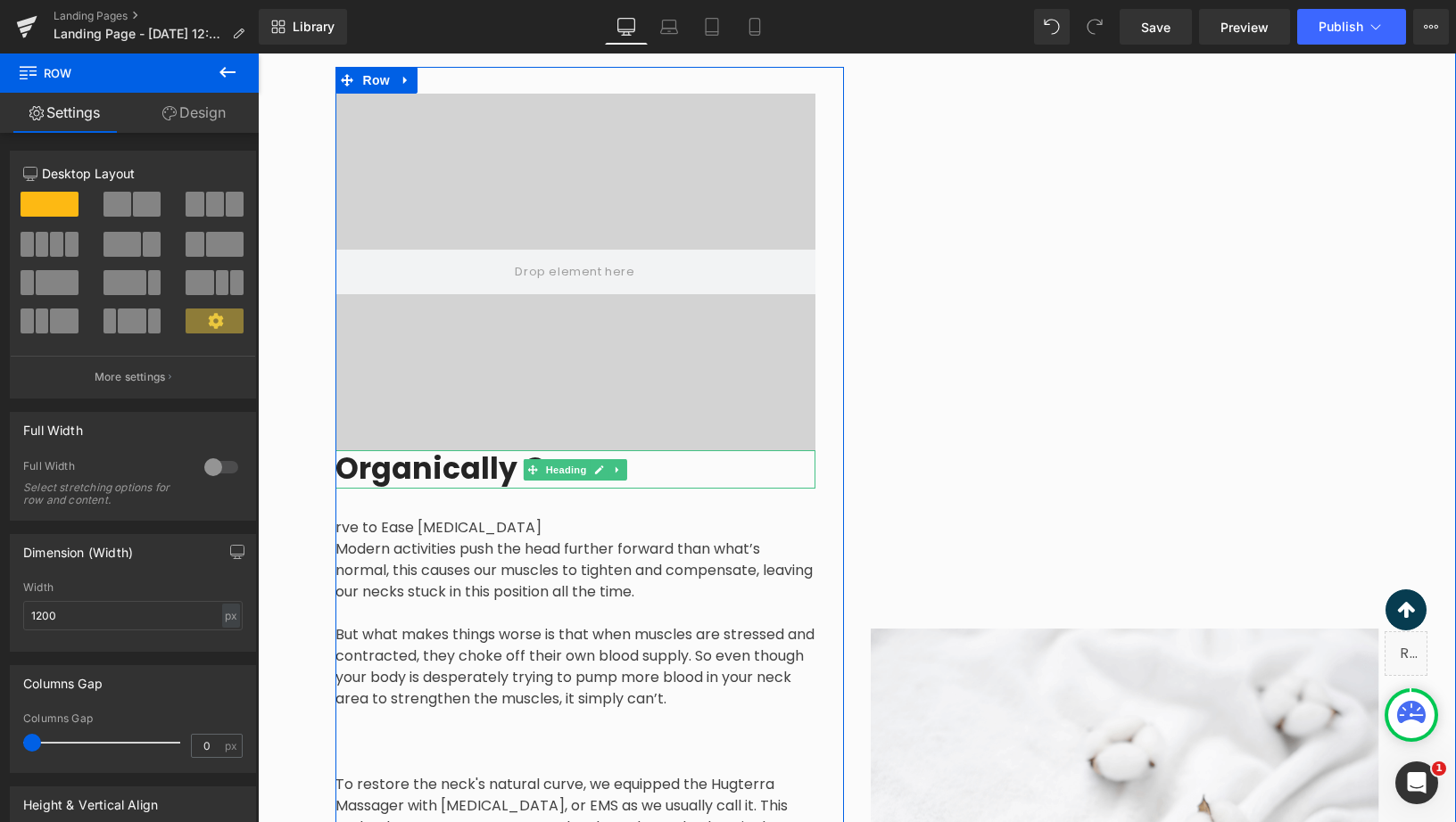
click at [536, 409] on video at bounding box center [575, 252] width 635 height 318
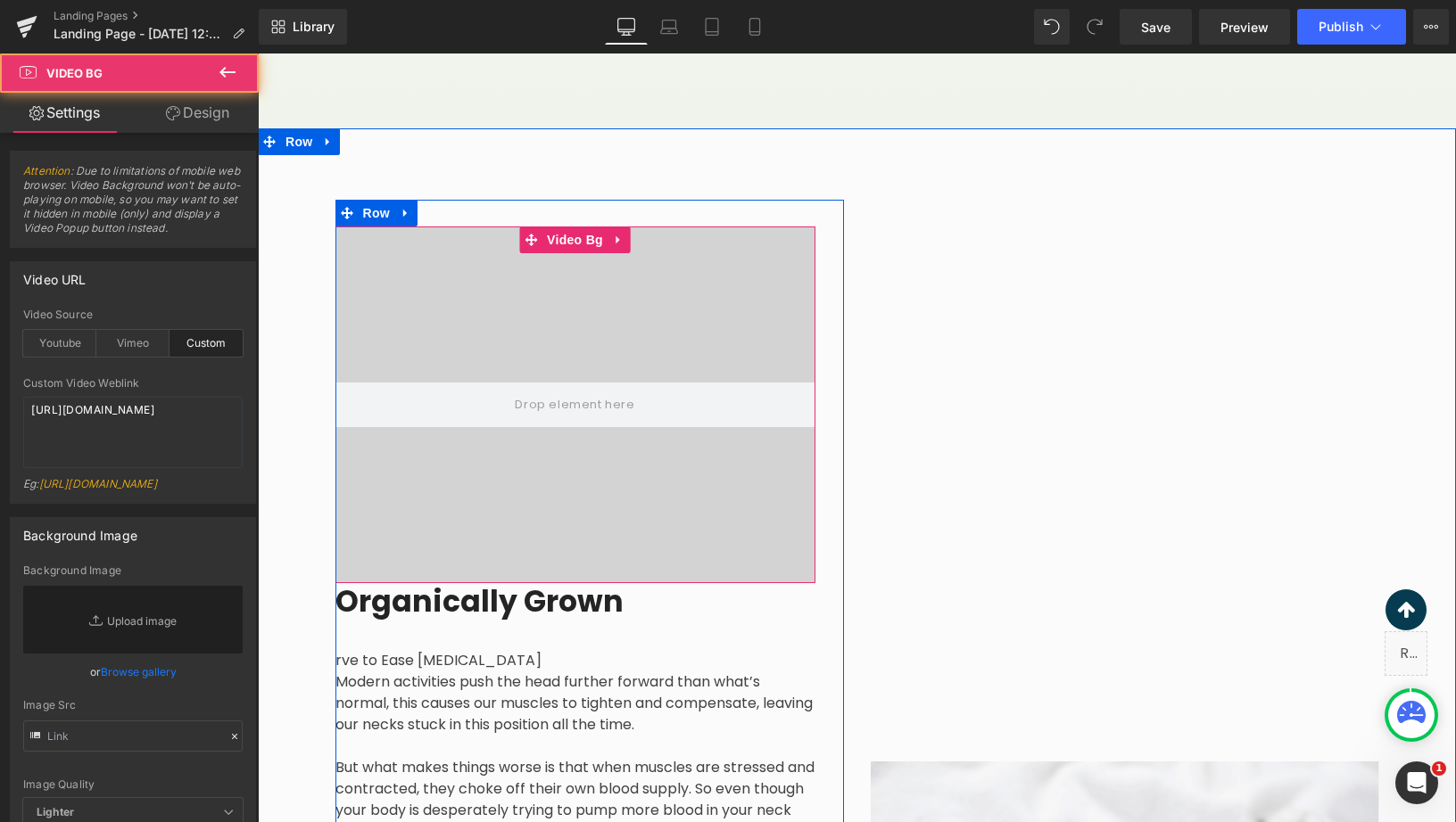
scroll to position [1753, 0]
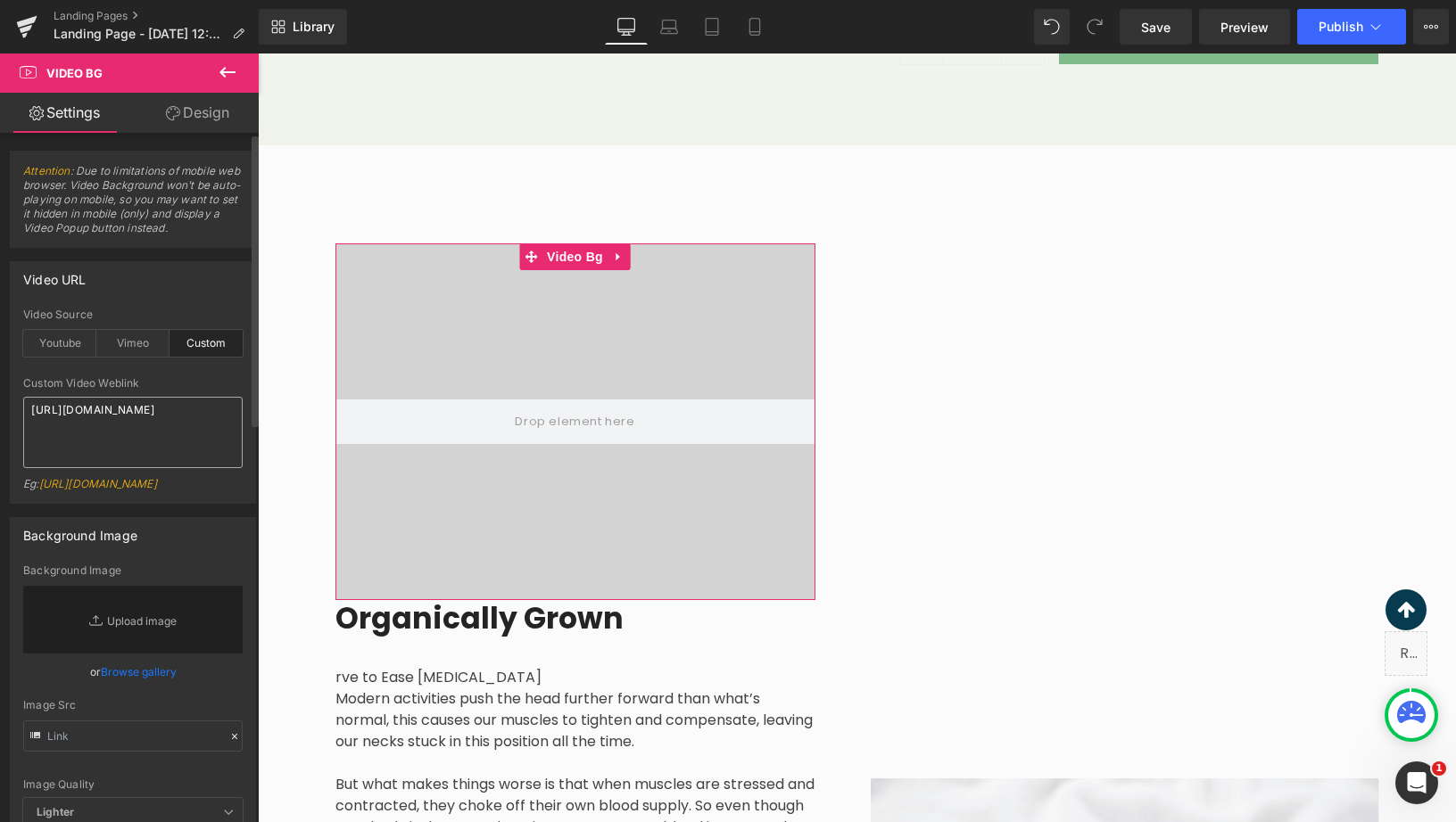
click at [192, 465] on textarea "[URL][DOMAIN_NAME]" at bounding box center [133, 432] width 220 height 71
type textarea "[URL][DOMAIN_NAME]"
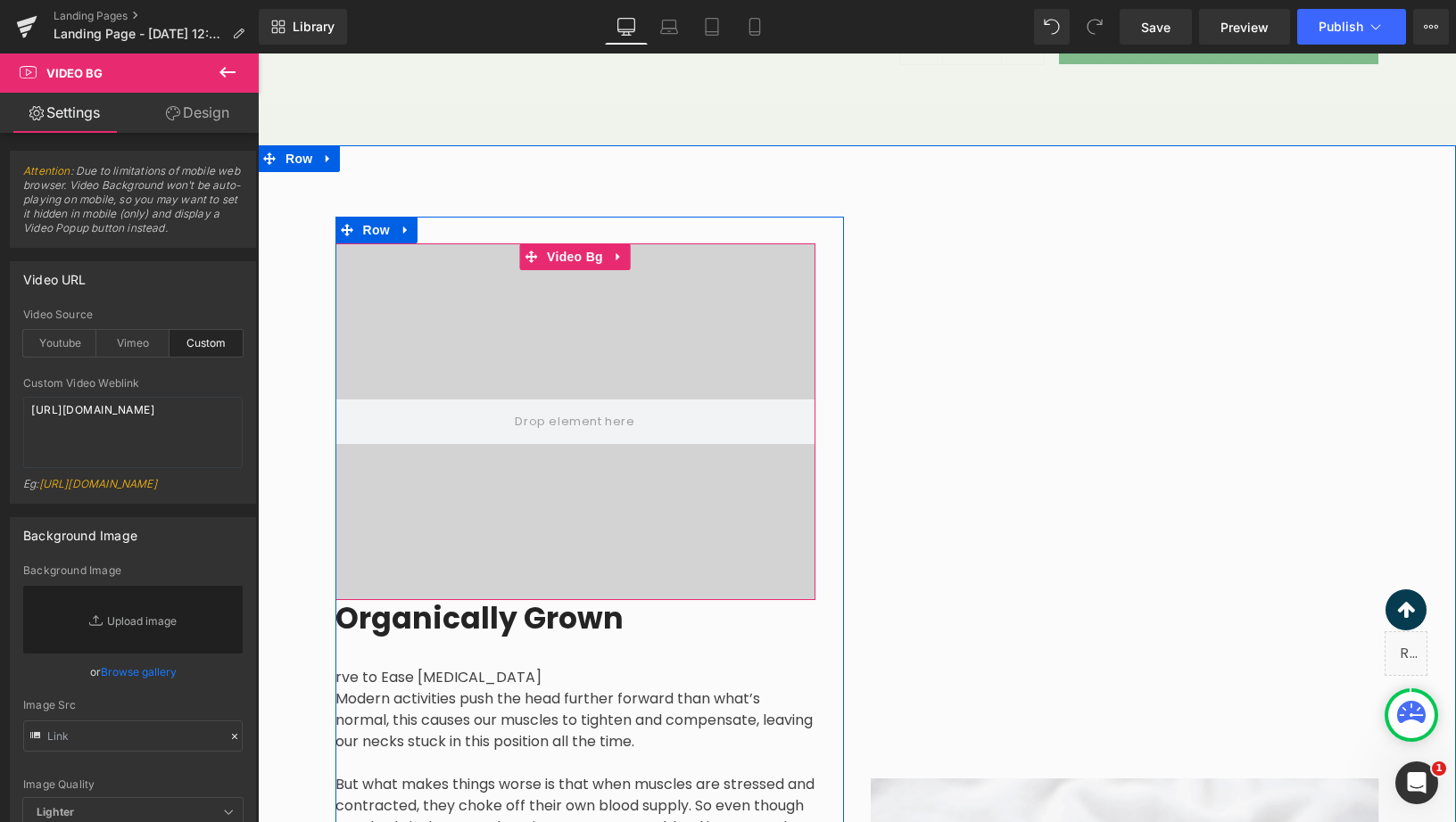
click at [715, 392] on video at bounding box center [575, 403] width 635 height 318
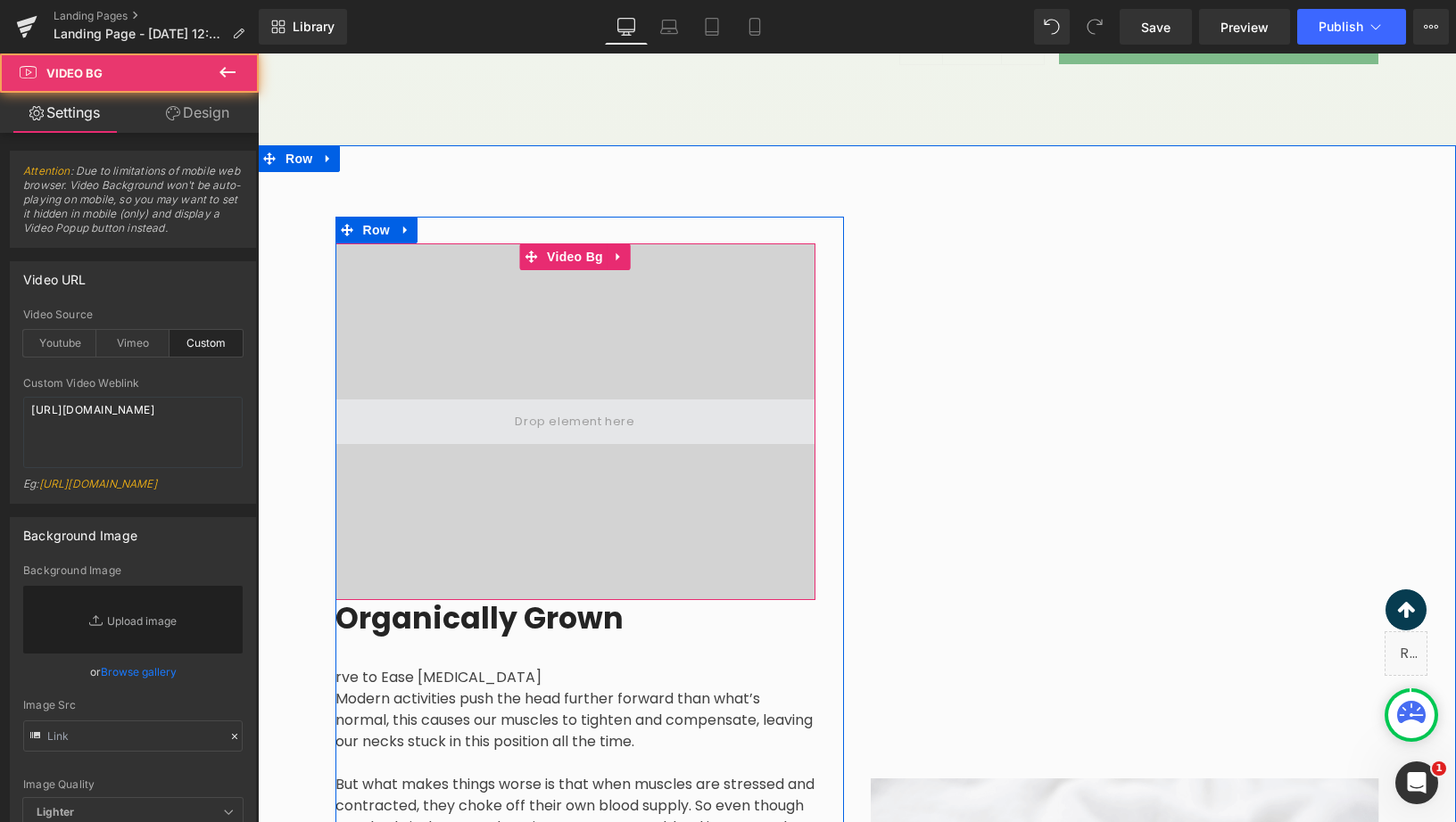
click at [715, 411] on span at bounding box center [576, 422] width 480 height 44
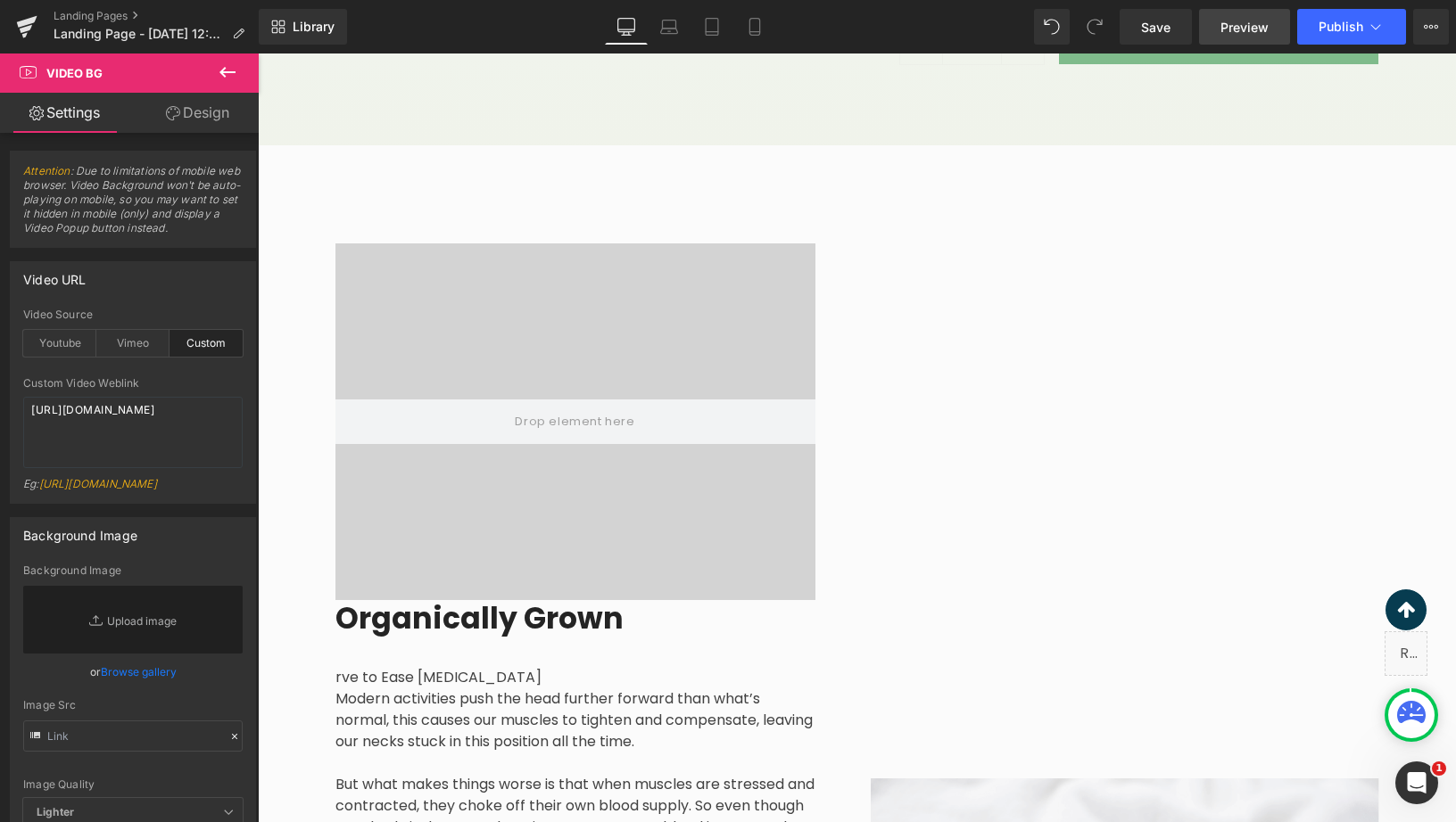
click at [1252, 32] on span "Preview" at bounding box center [1244, 27] width 48 height 18
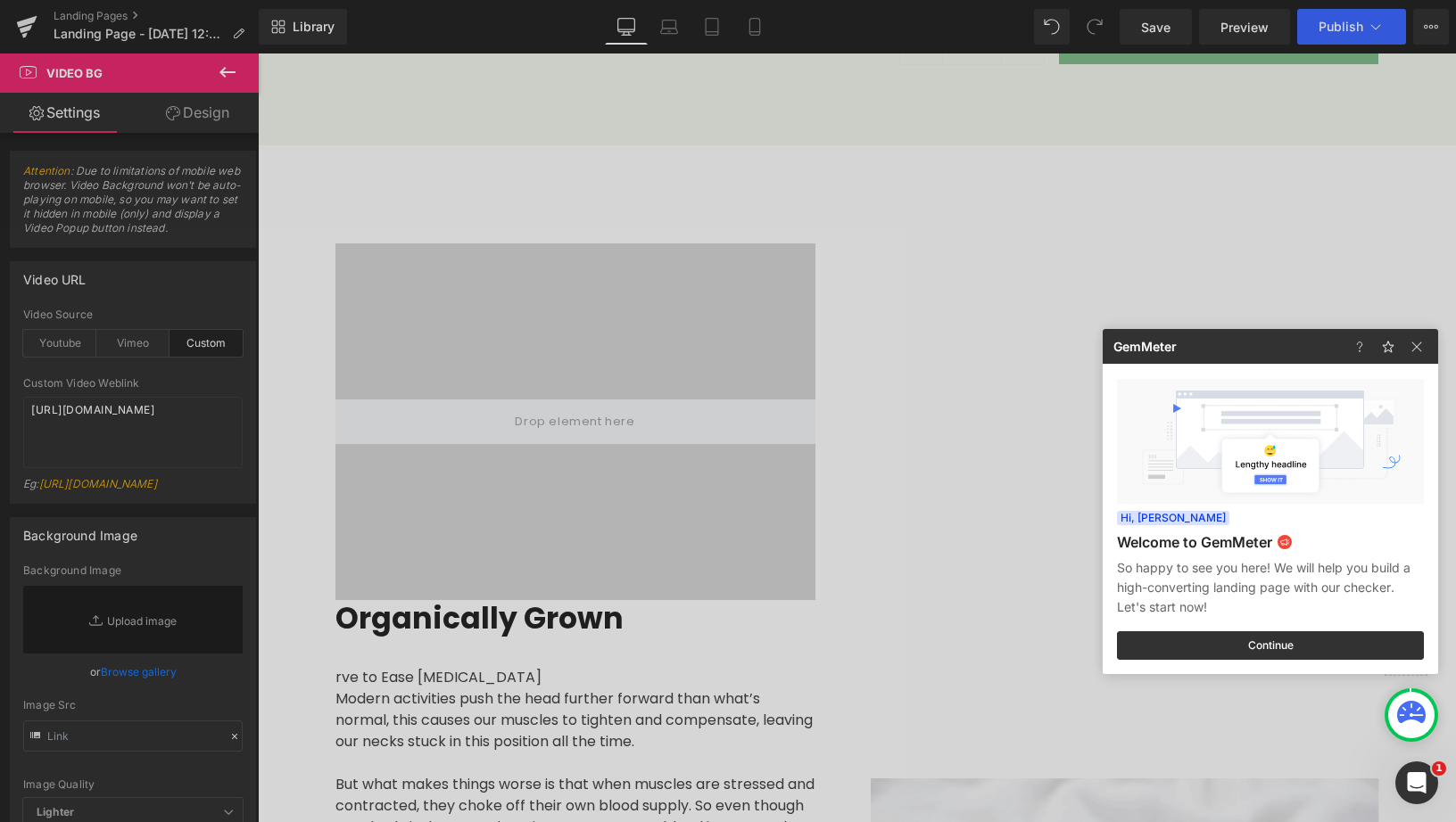
click at [1316, 18] on div at bounding box center [728, 411] width 1456 height 822
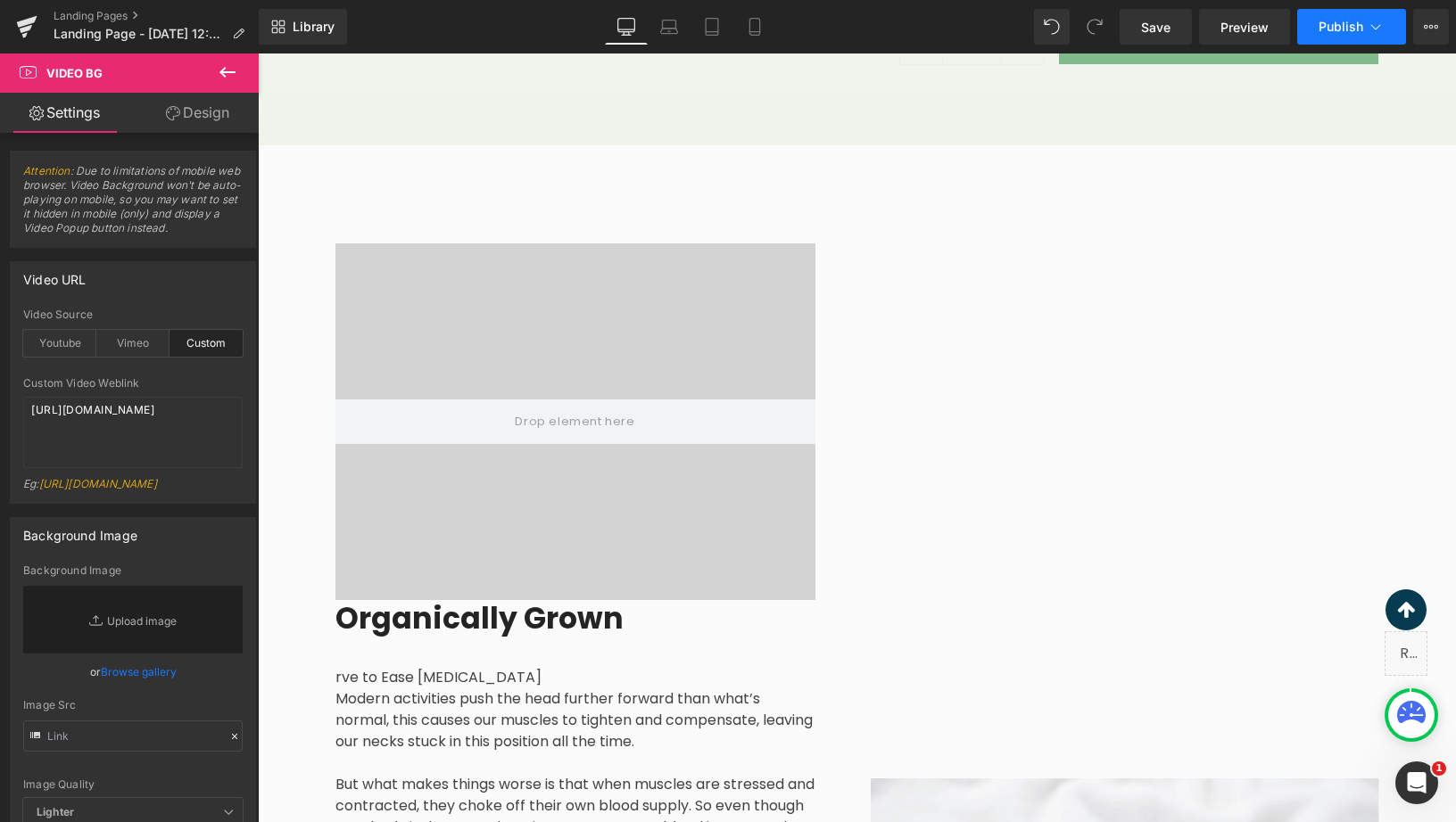
click at [1329, 27] on span "Publish" at bounding box center [1341, 26] width 44 height 14
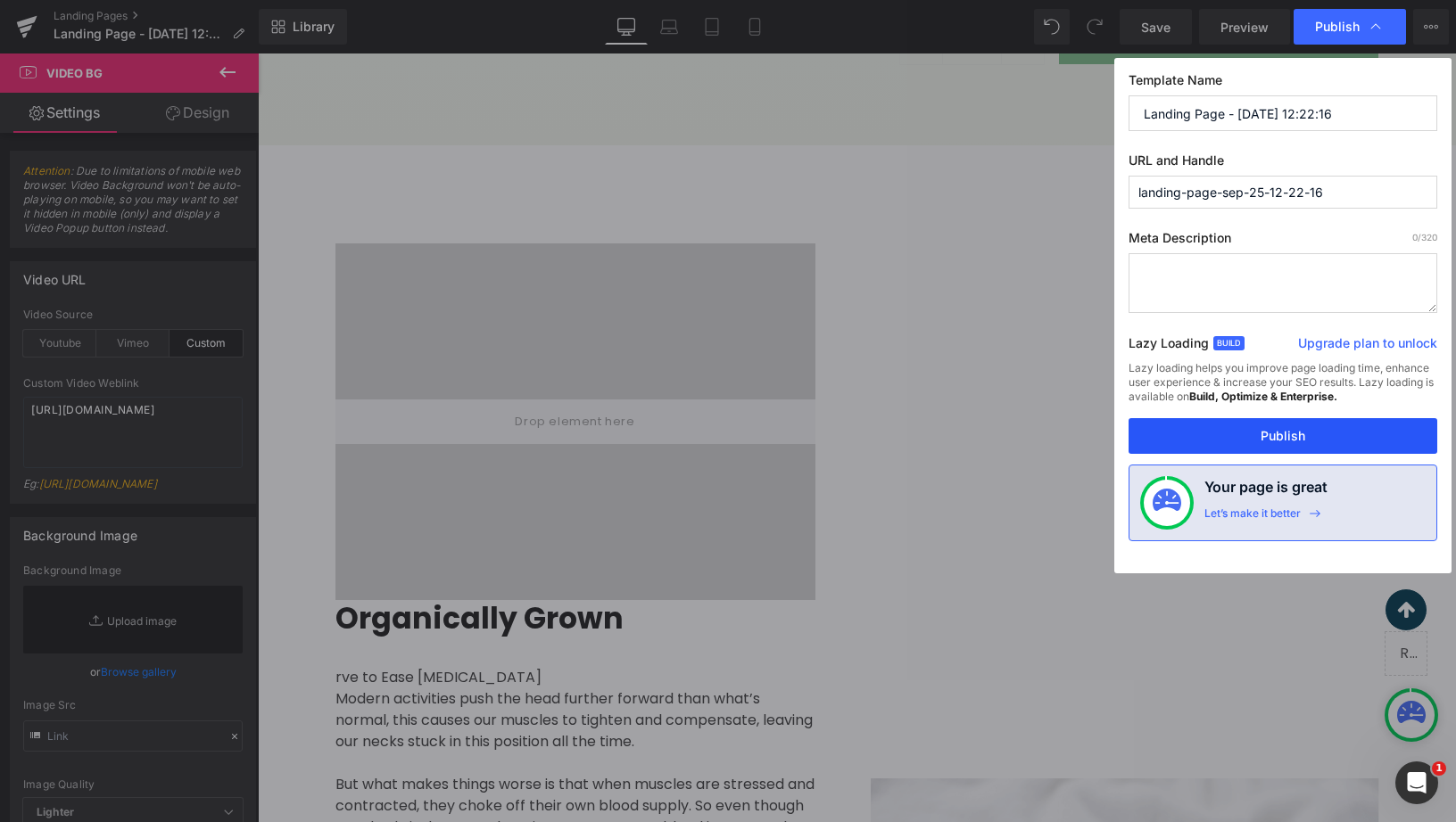
drag, startPoint x: 1245, startPoint y: 435, endPoint x: 989, endPoint y: 382, distance: 261.4
click at [1245, 435] on button "Publish" at bounding box center [1283, 436] width 309 height 36
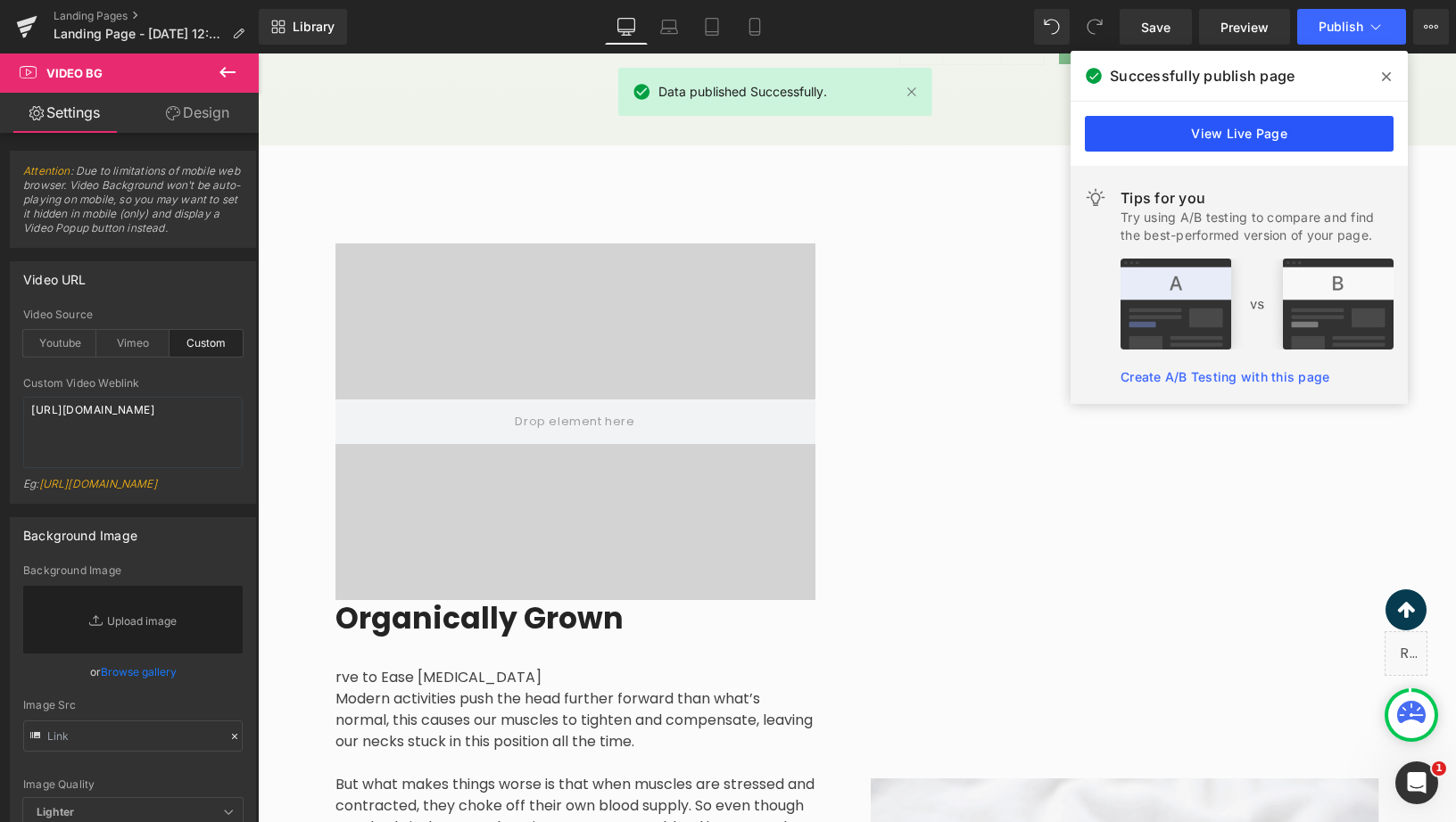
click at [1296, 128] on link "View Live Page" at bounding box center [1239, 134] width 309 height 36
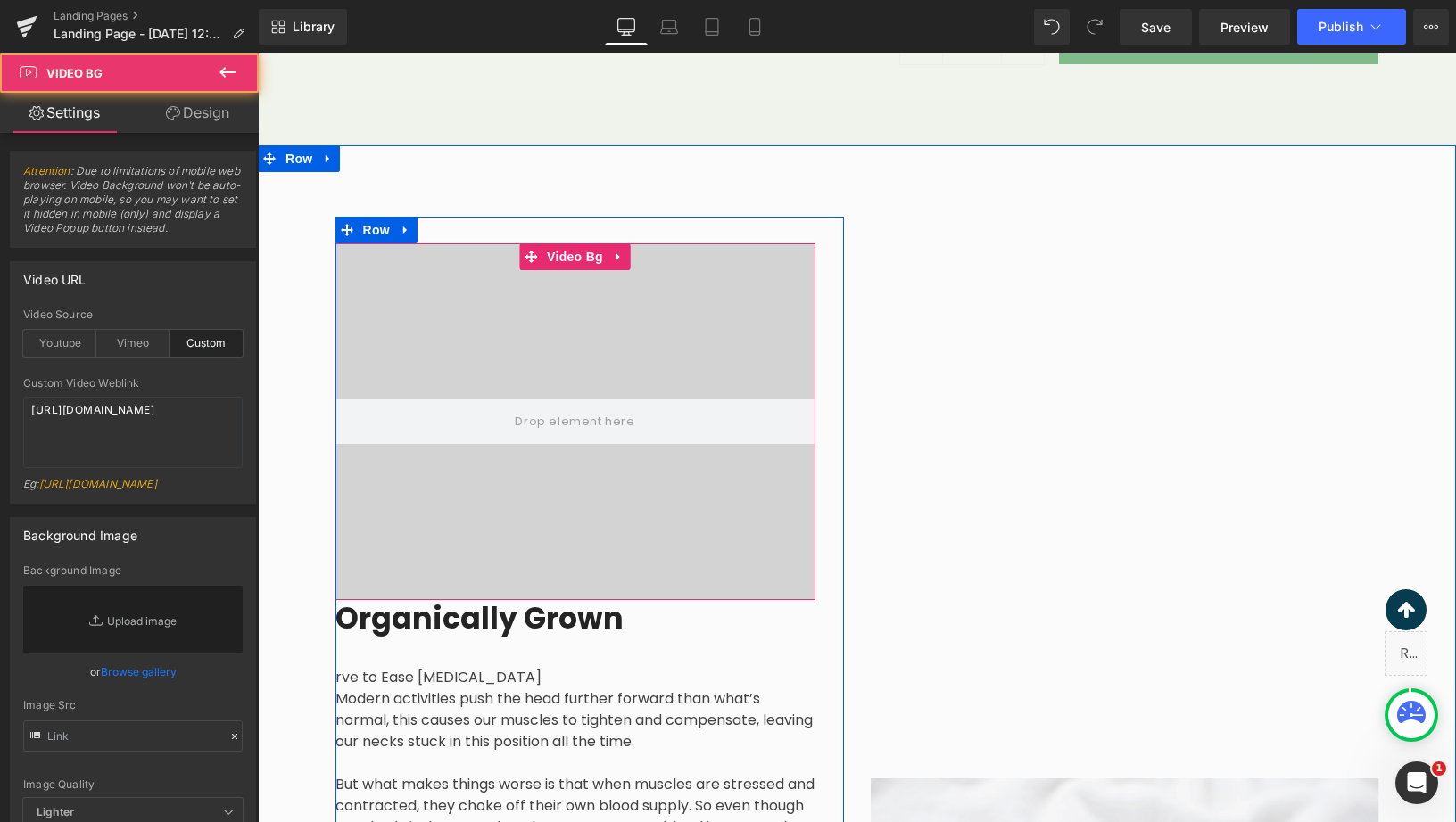
click at [716, 502] on video at bounding box center [575, 403] width 635 height 318
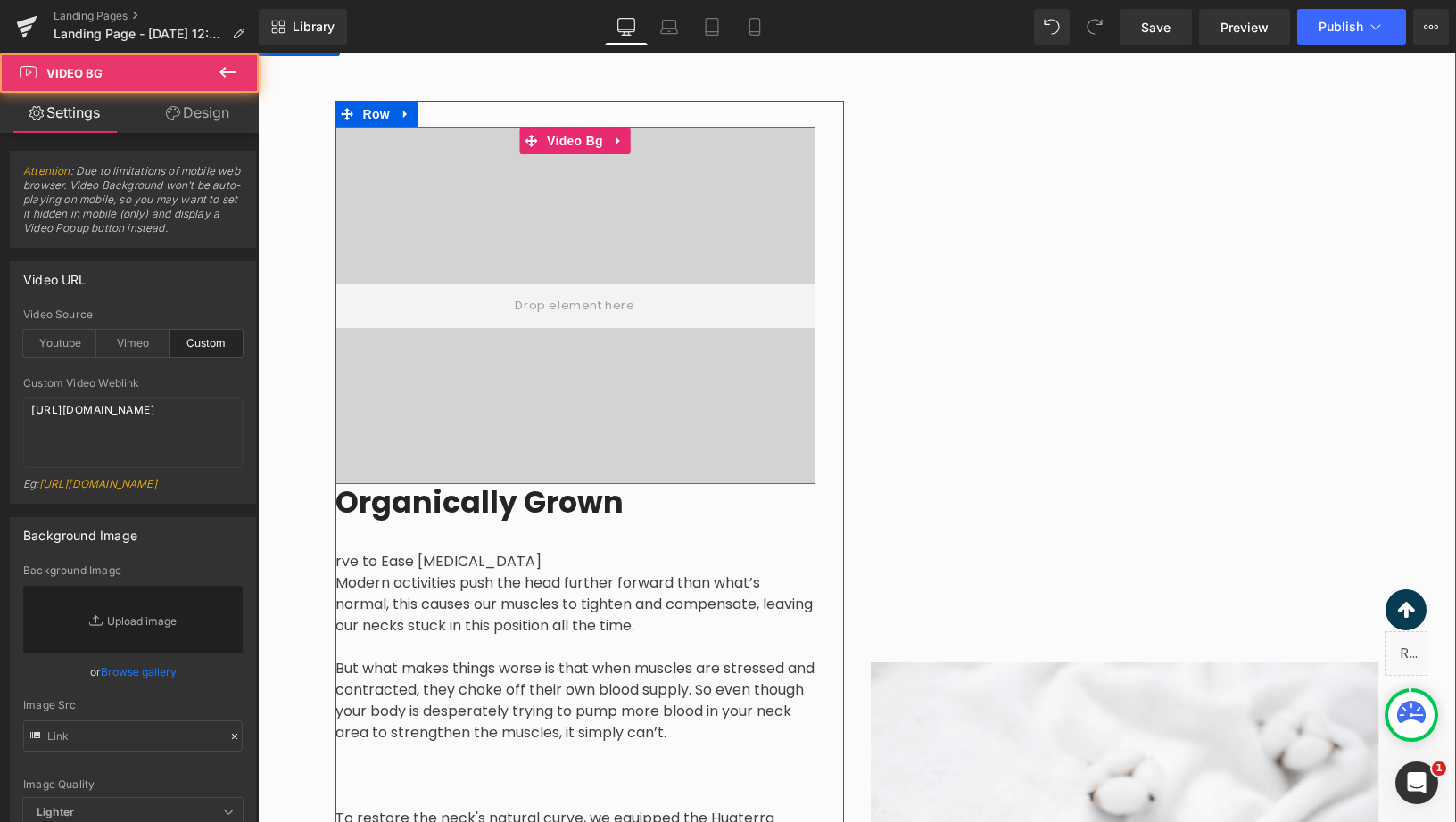
scroll to position [1889, 0]
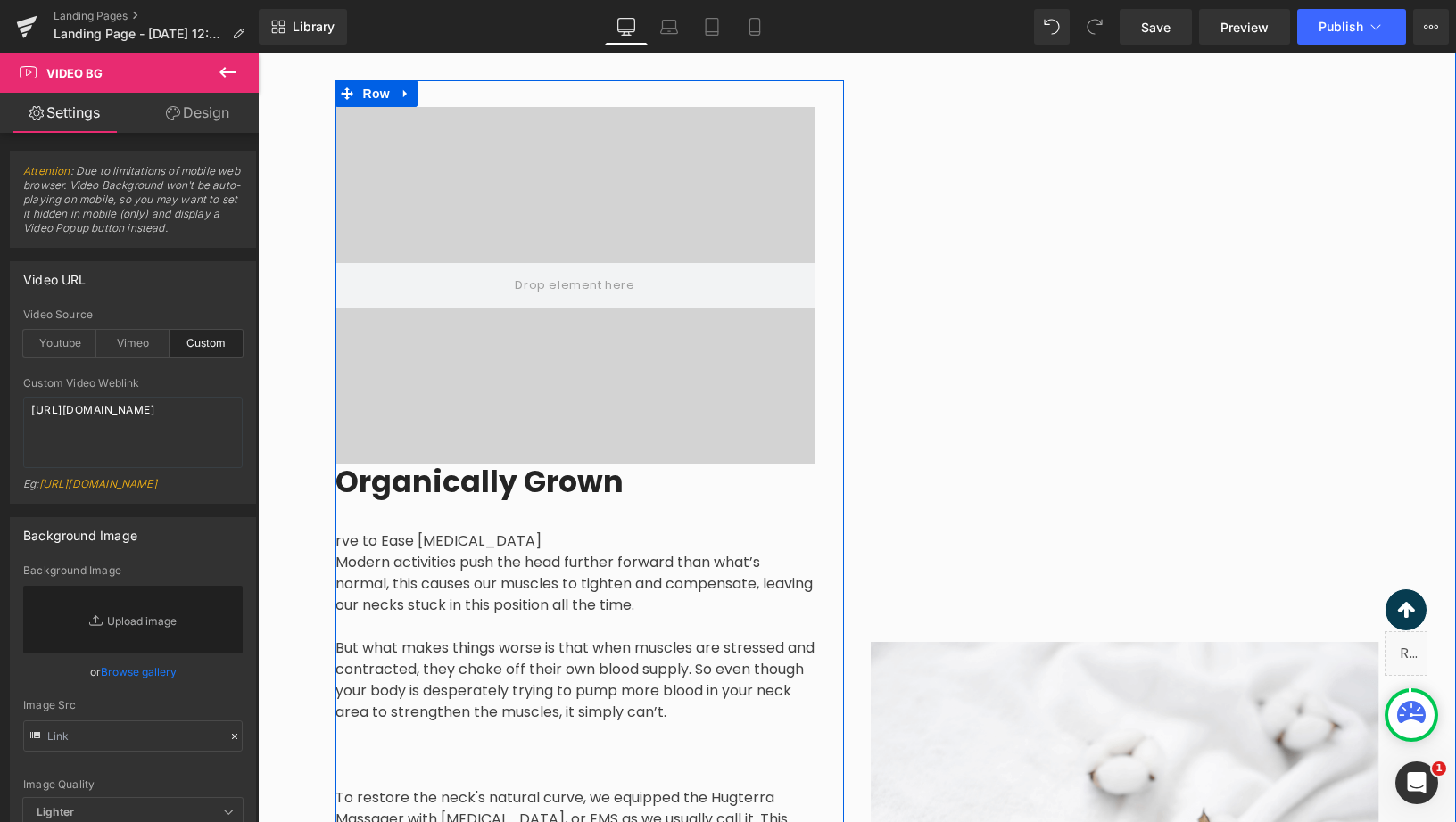
click at [595, 489] on div "Organically Grown Heading" at bounding box center [576, 483] width 480 height 39
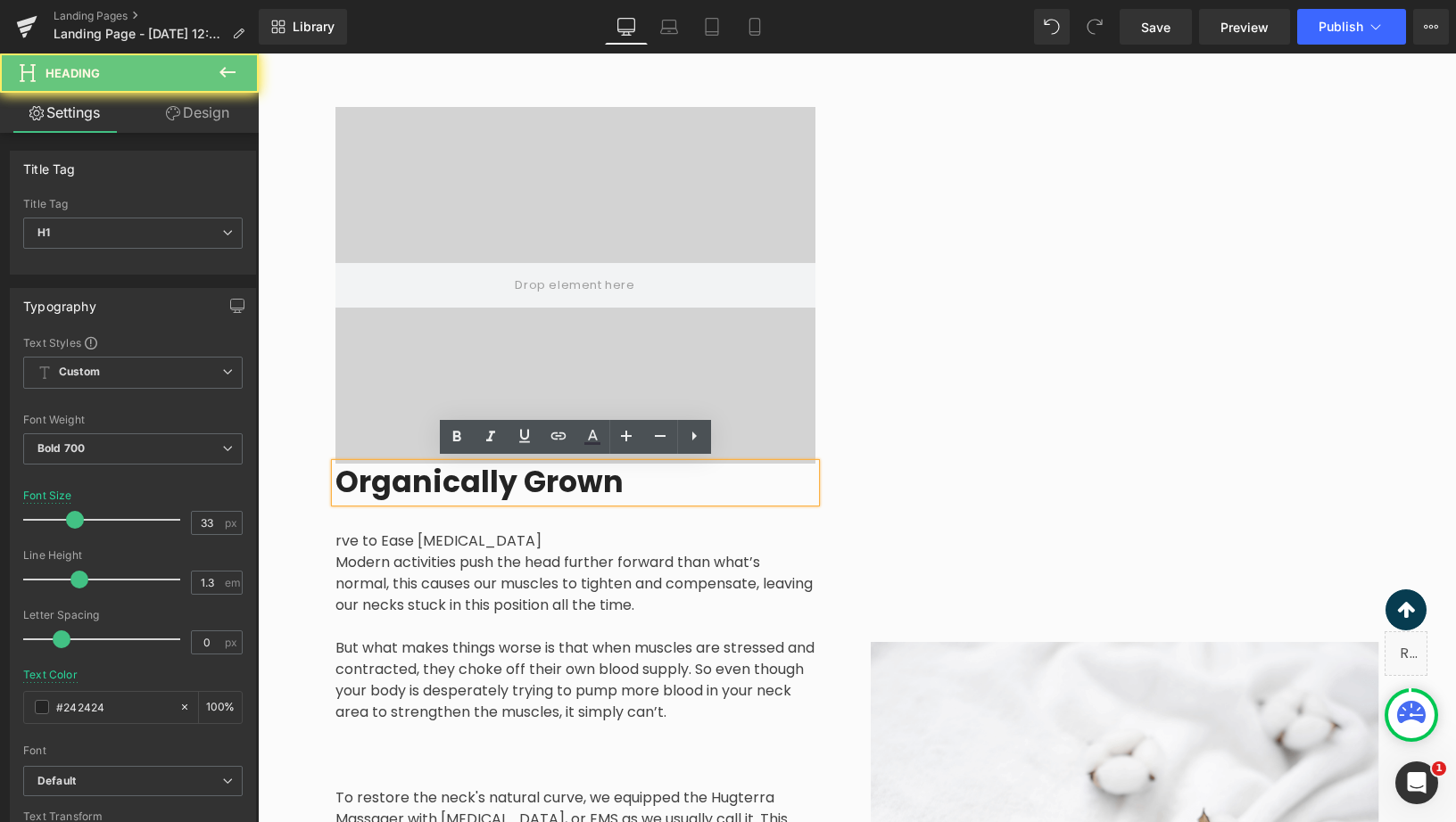
click at [595, 488] on h1 "Organically Grown" at bounding box center [576, 483] width 480 height 39
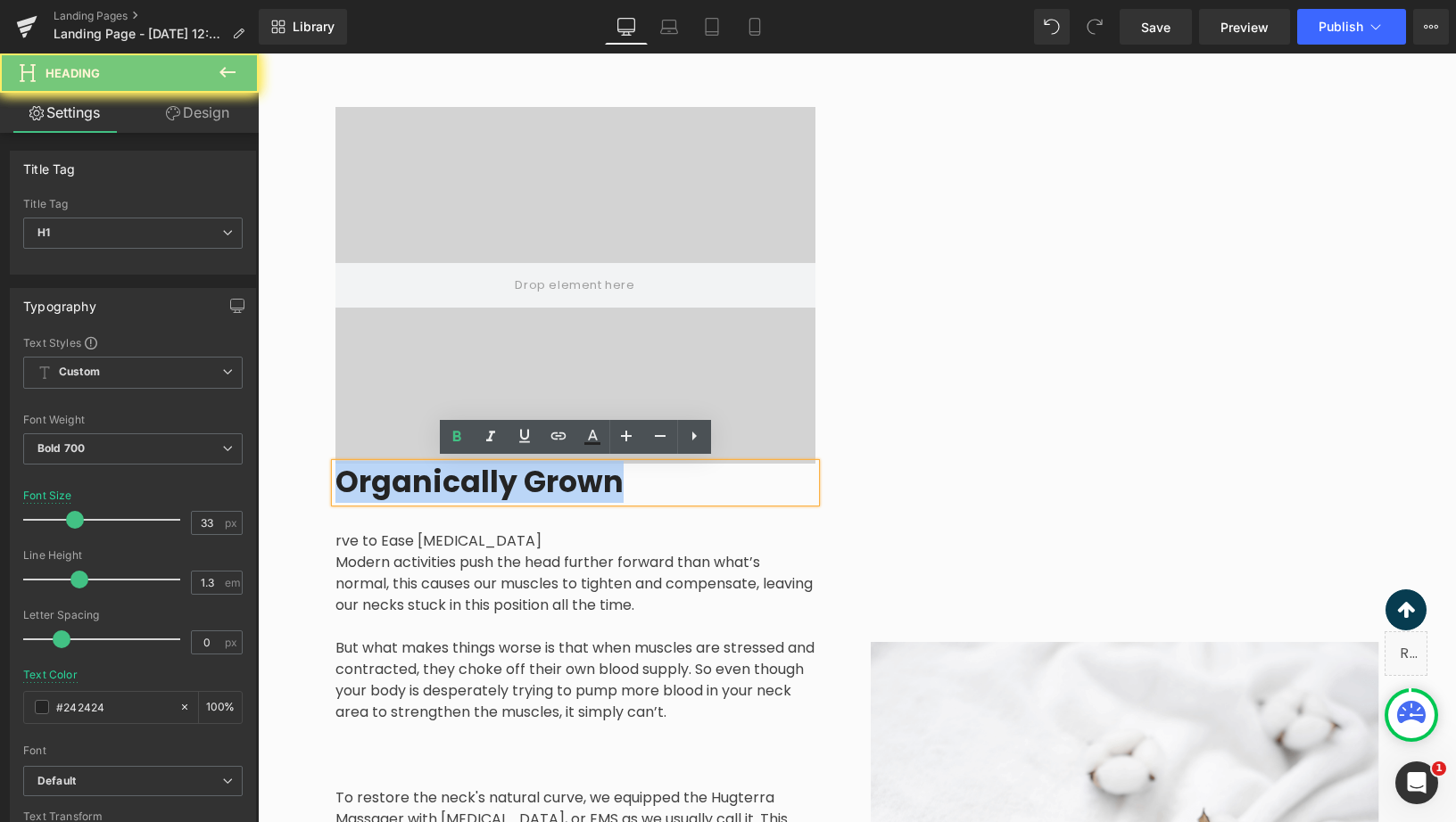
click at [595, 488] on h1 "Organically Grown" at bounding box center [576, 483] width 480 height 39
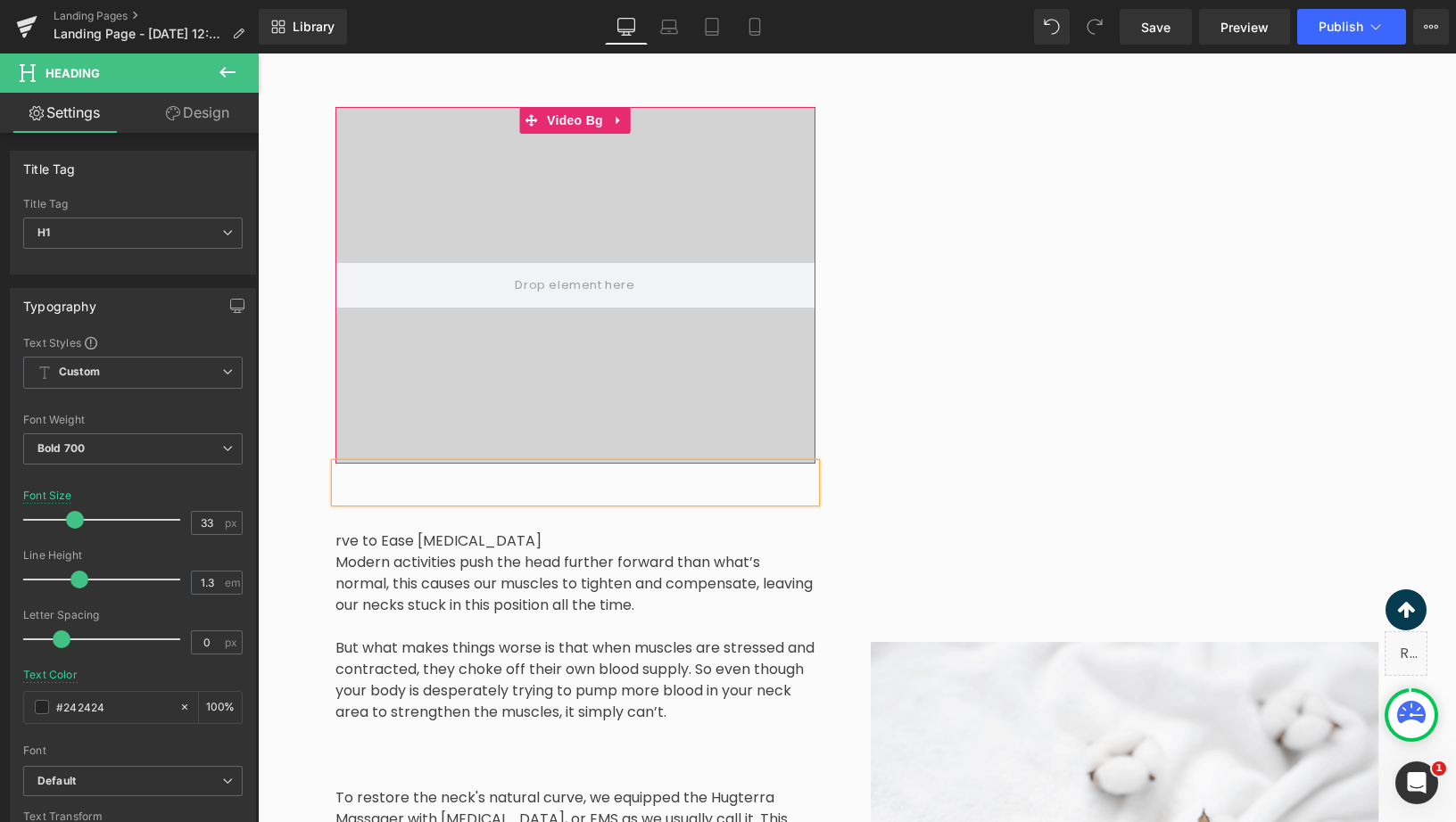
click at [628, 364] on video at bounding box center [575, 266] width 635 height 318
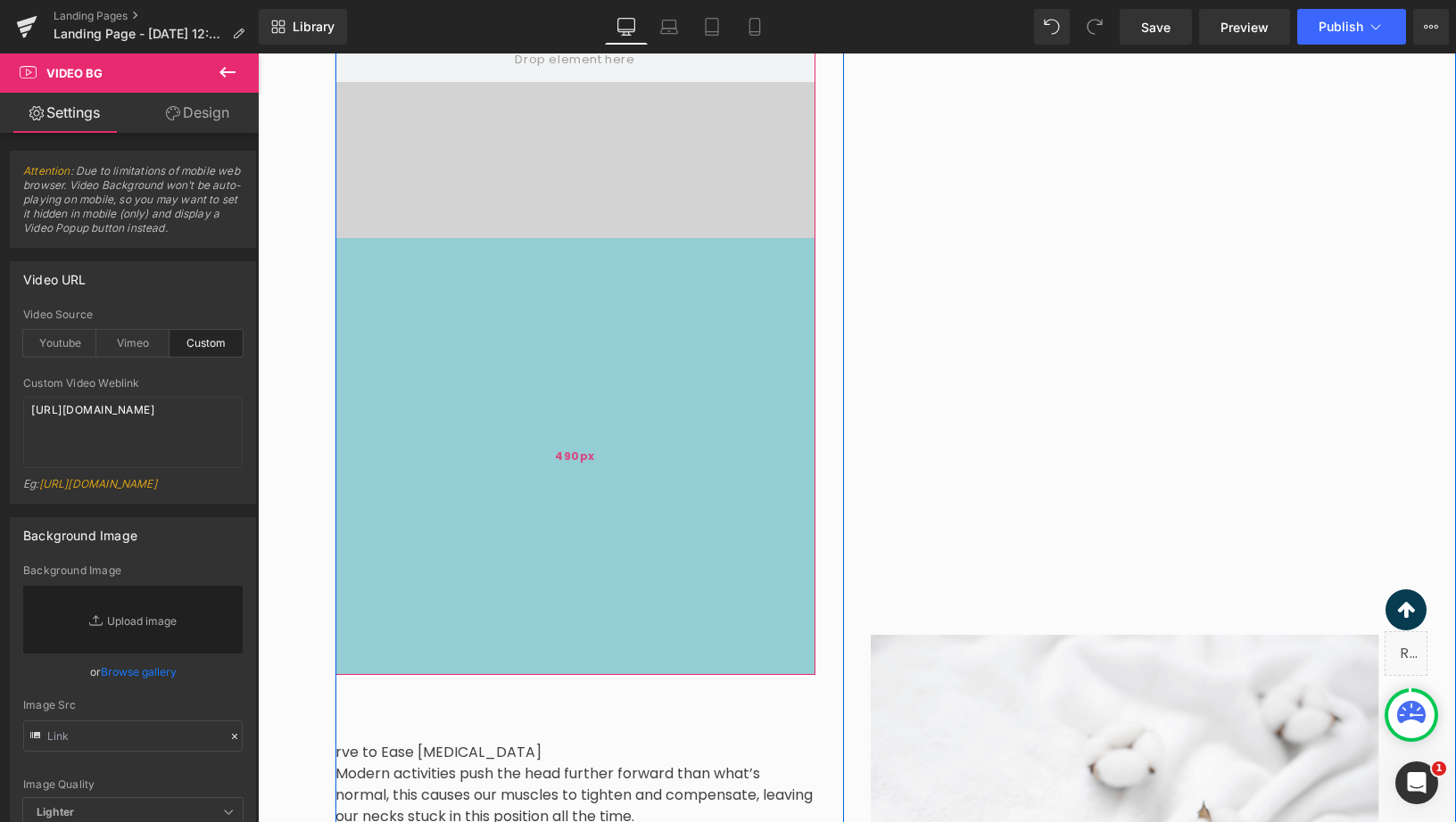
drag, startPoint x: 639, startPoint y: 458, endPoint x: 641, endPoint y: 686, distance: 228.0
click at [642, 675] on div "490px" at bounding box center [576, 456] width 480 height 437
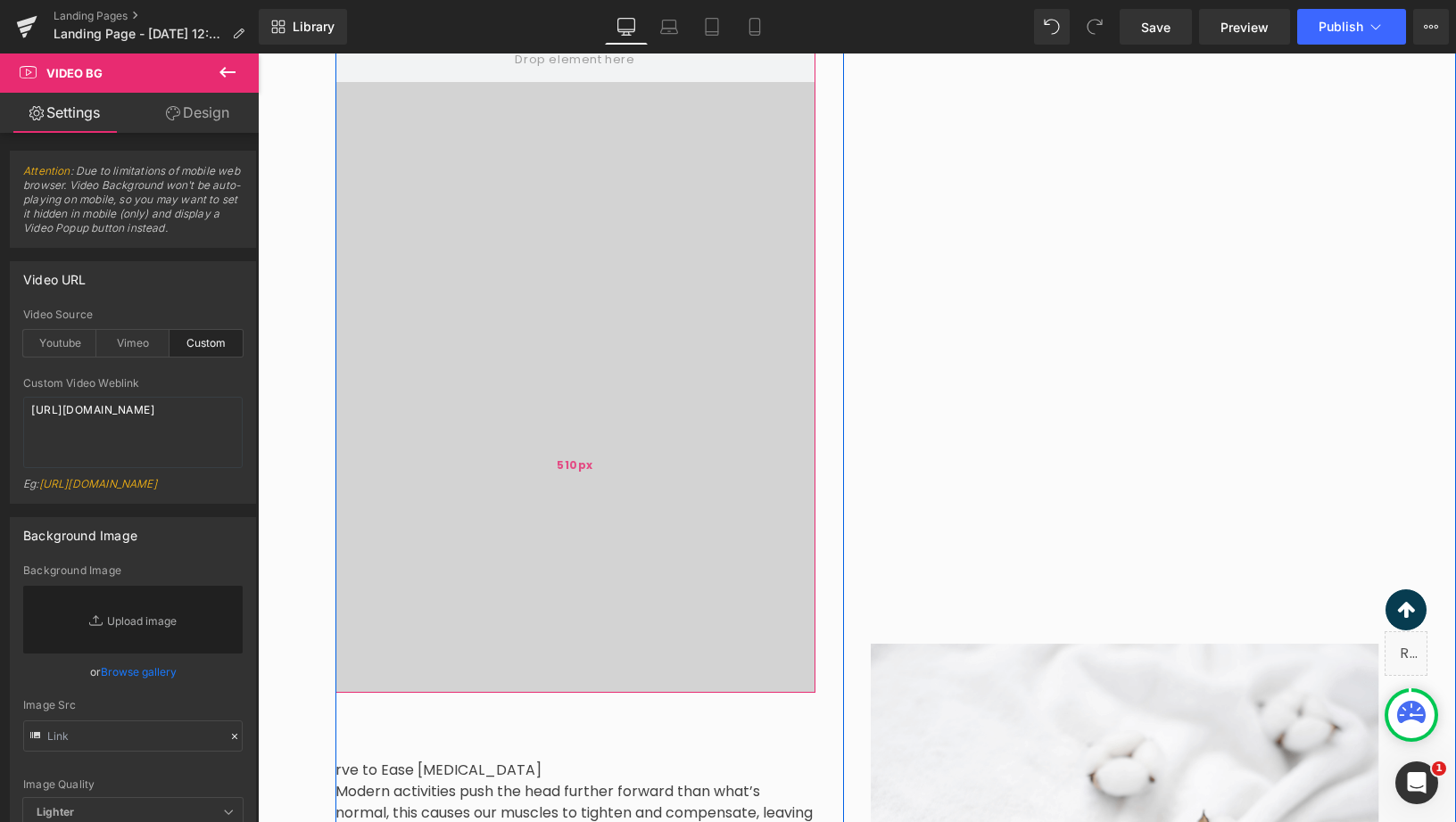
scroll to position [2117, 0]
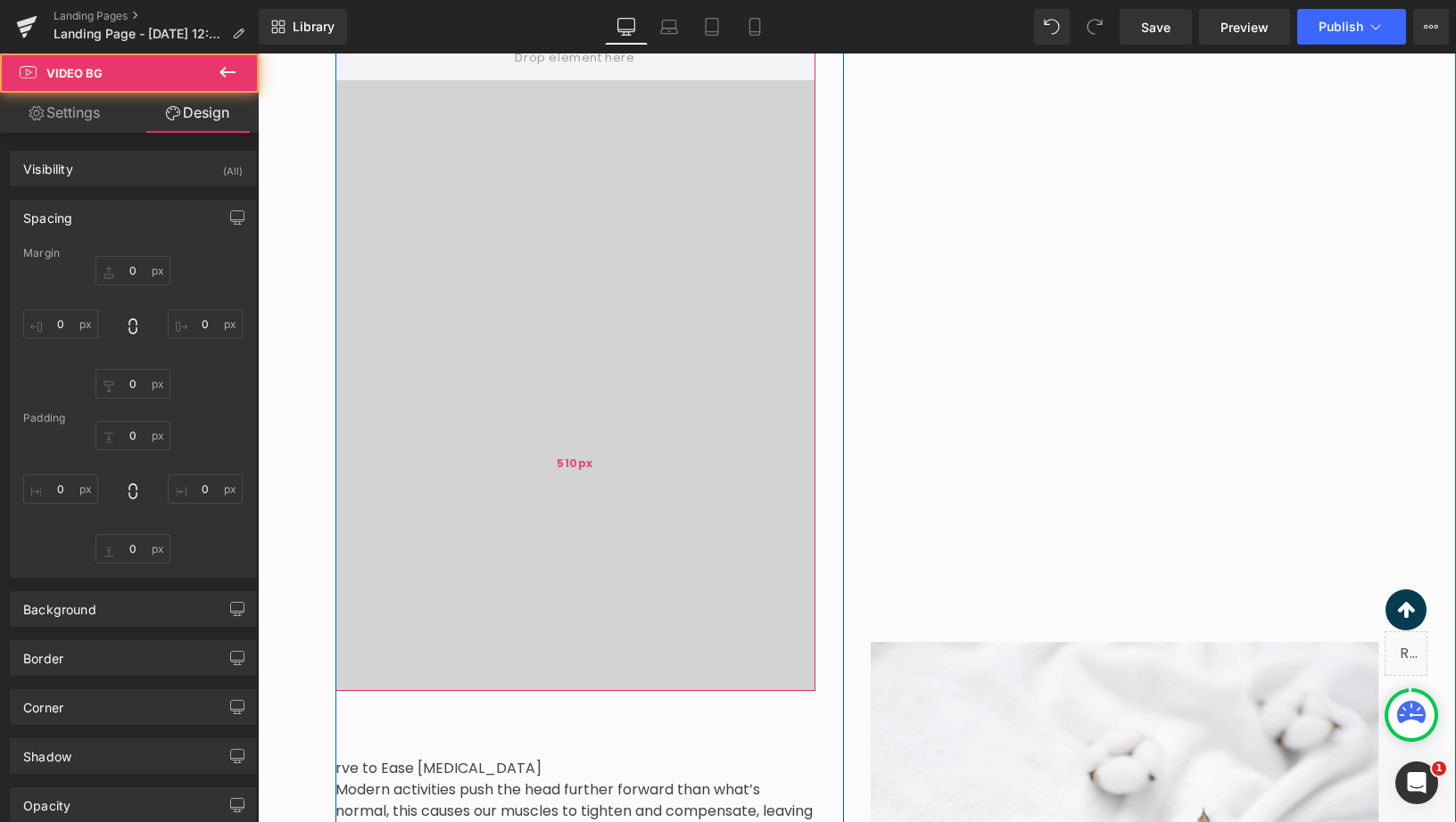
type input "0"
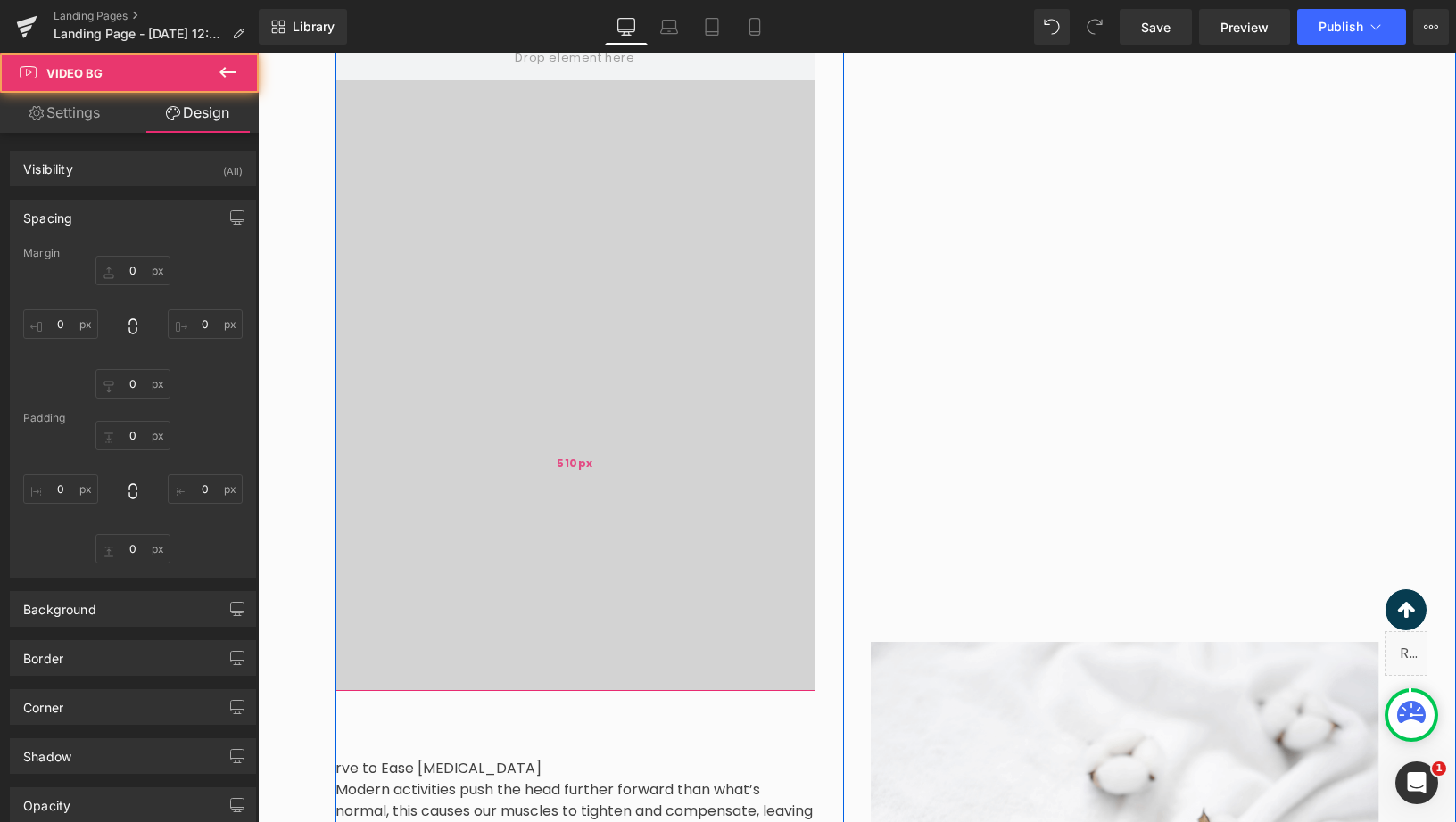
type input "0"
type input "510"
type input "0"
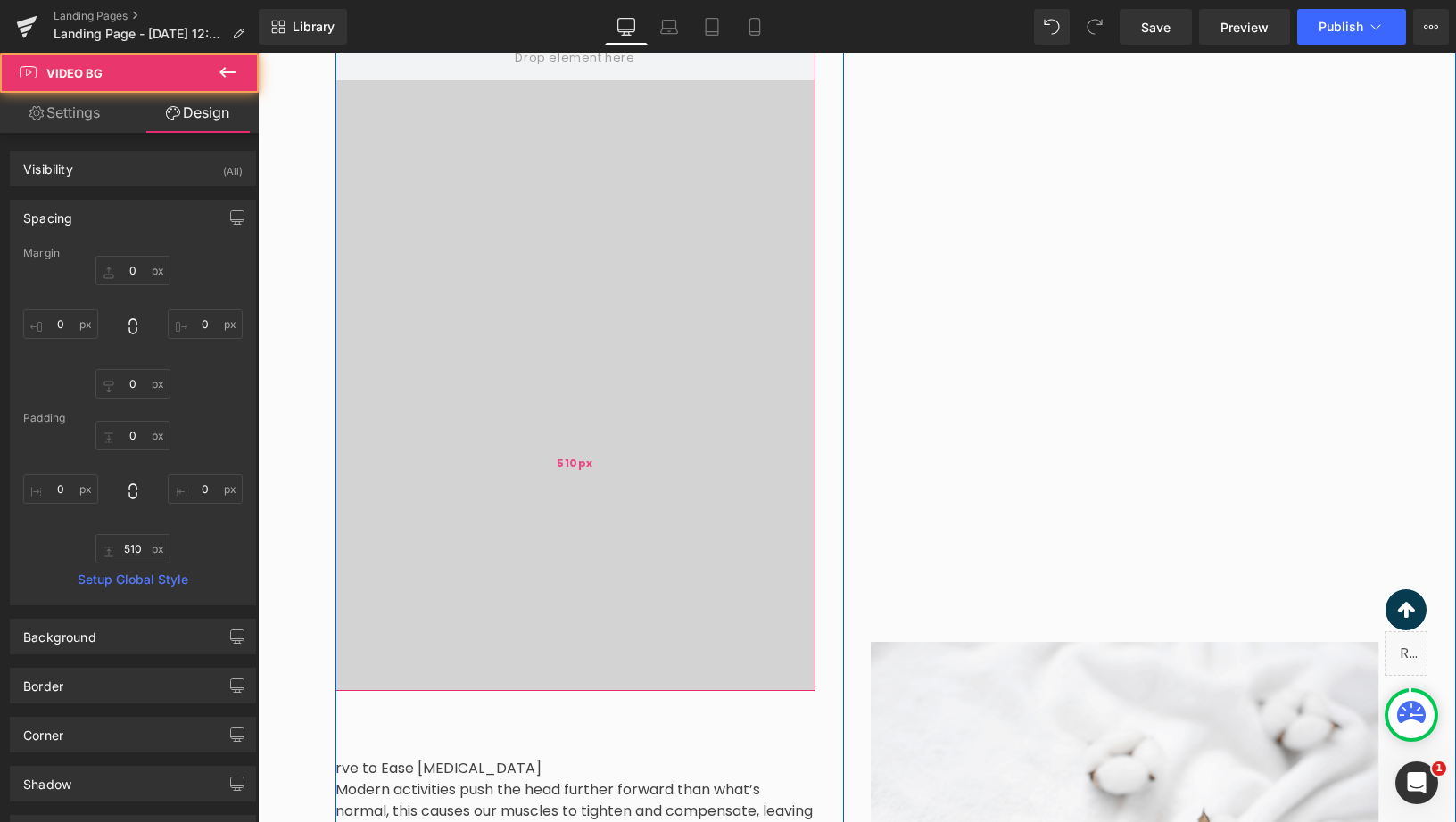
click at [687, 283] on div "510px" at bounding box center [576, 464] width 480 height 455
type input "510px"
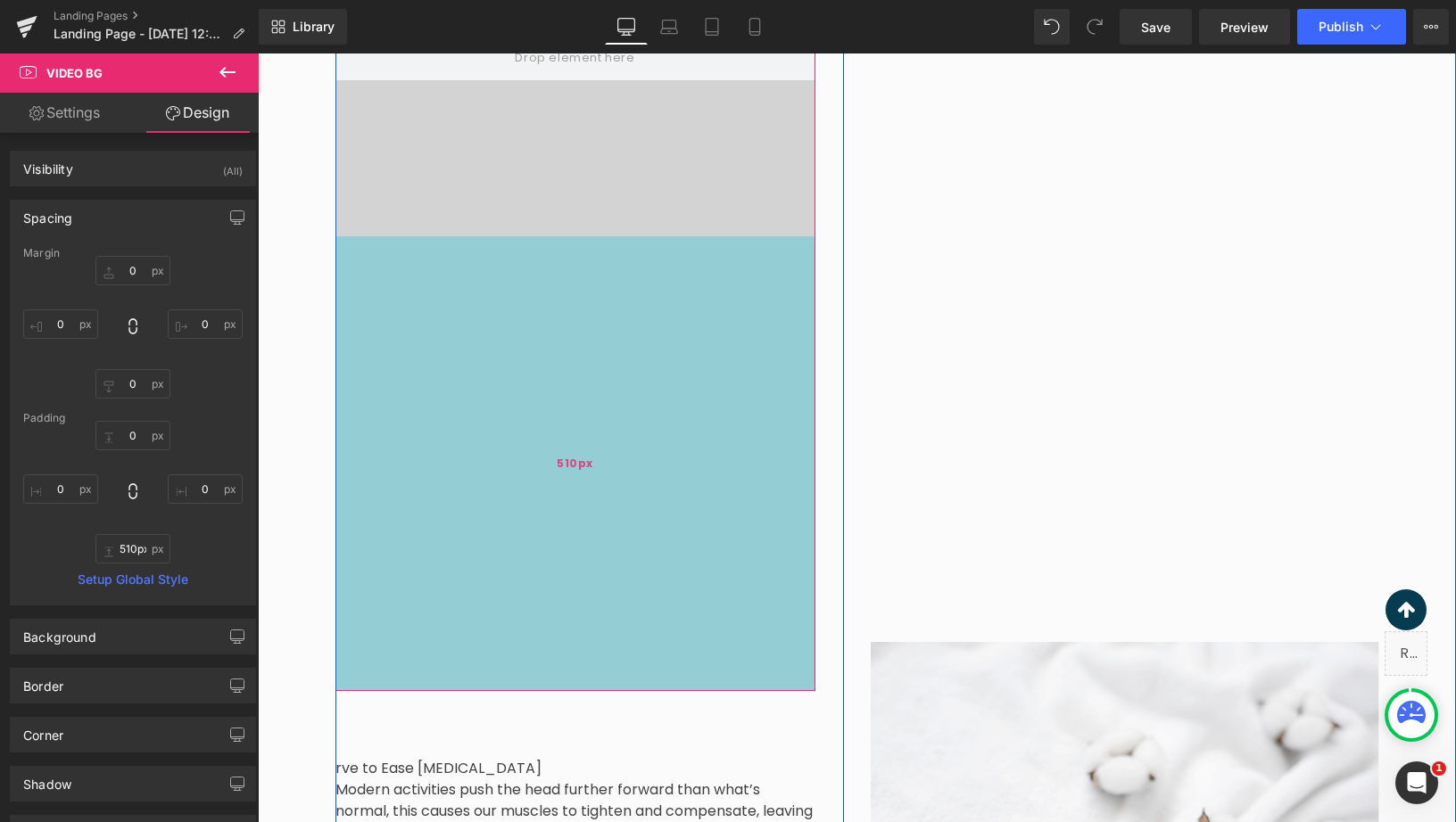
click at [659, 320] on div "510px" at bounding box center [576, 464] width 480 height 455
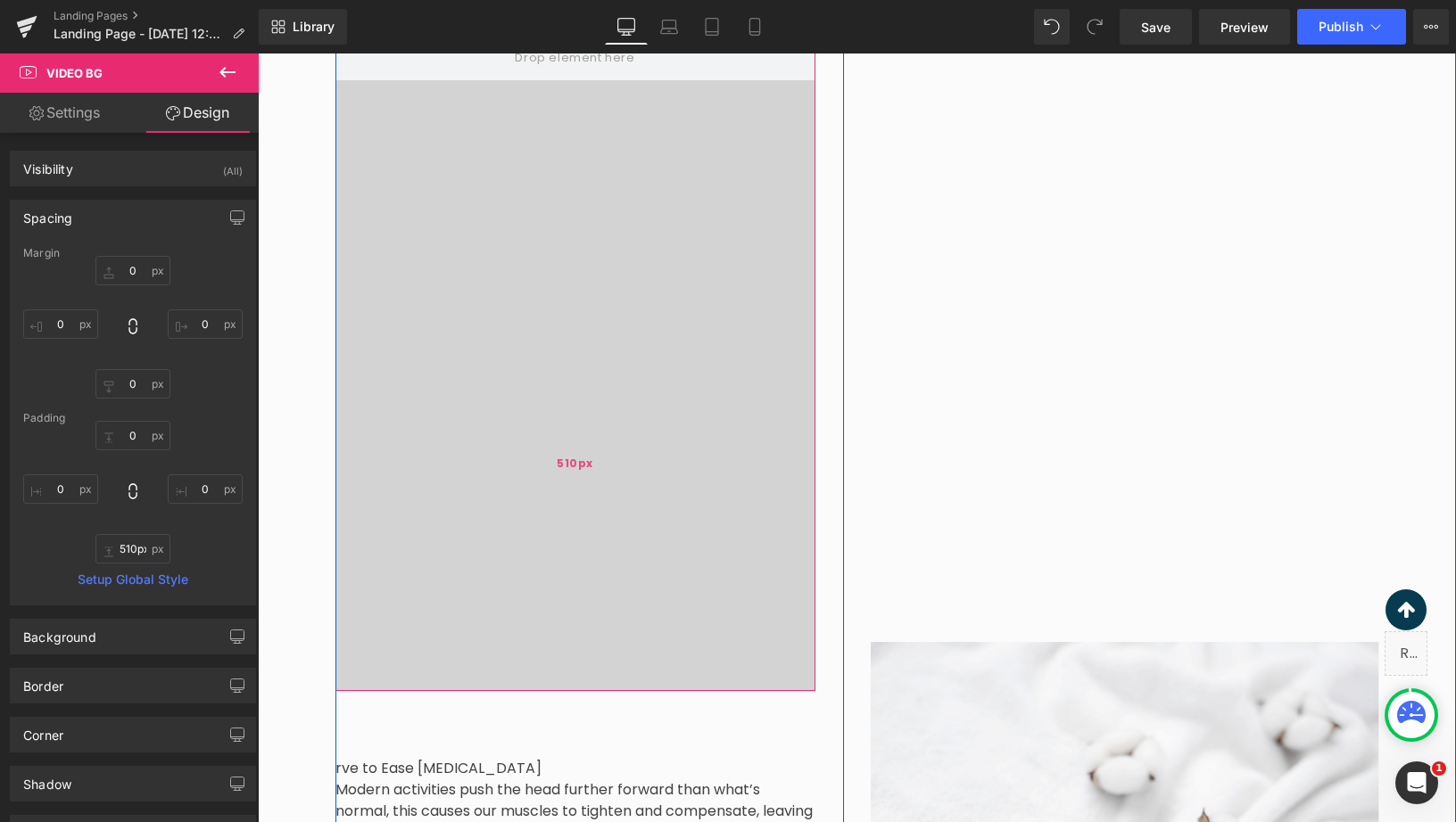
click at [659, 320] on div "510px" at bounding box center [576, 464] width 480 height 455
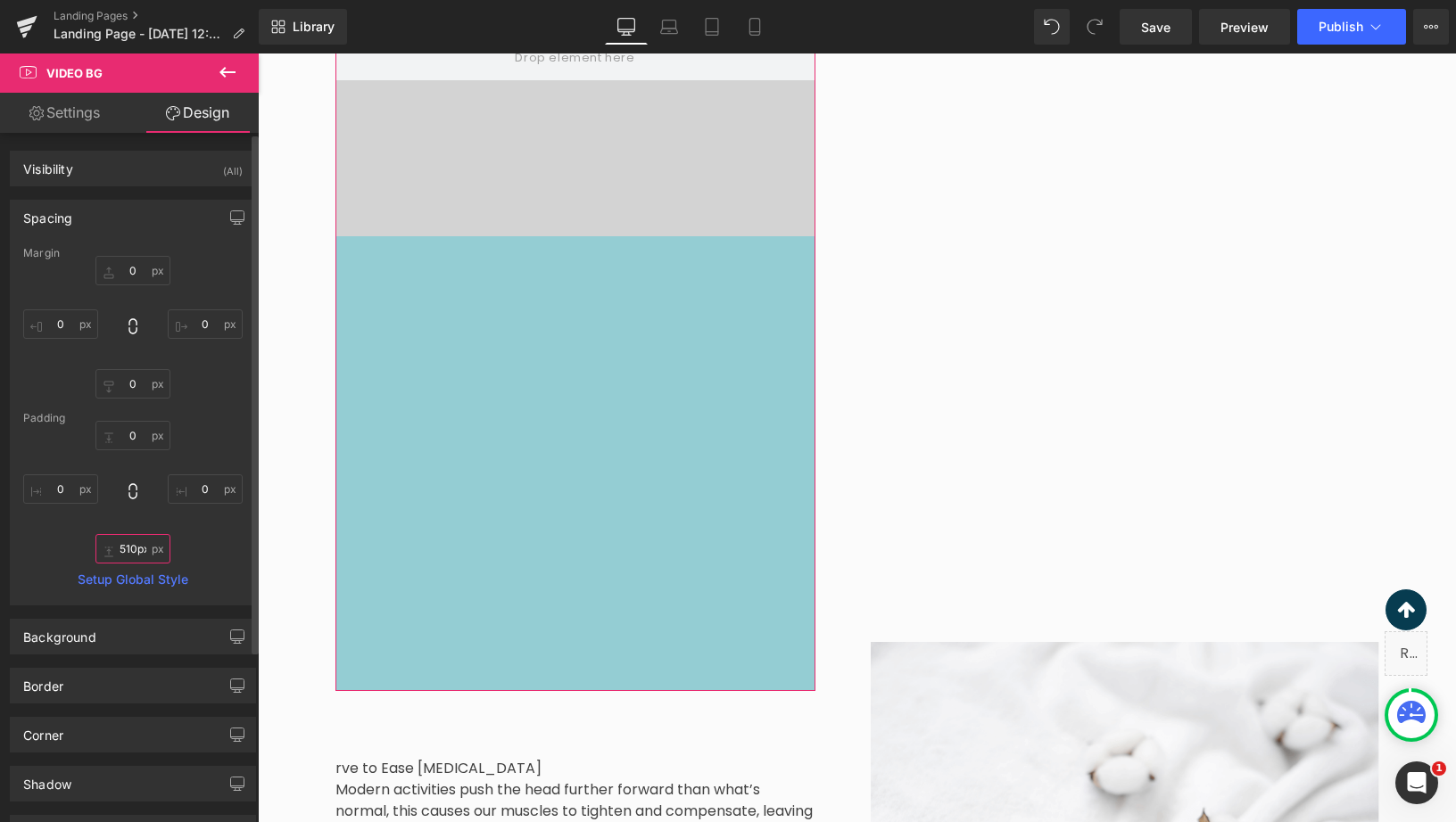
click at [127, 550] on input "510px" at bounding box center [132, 549] width 75 height 30
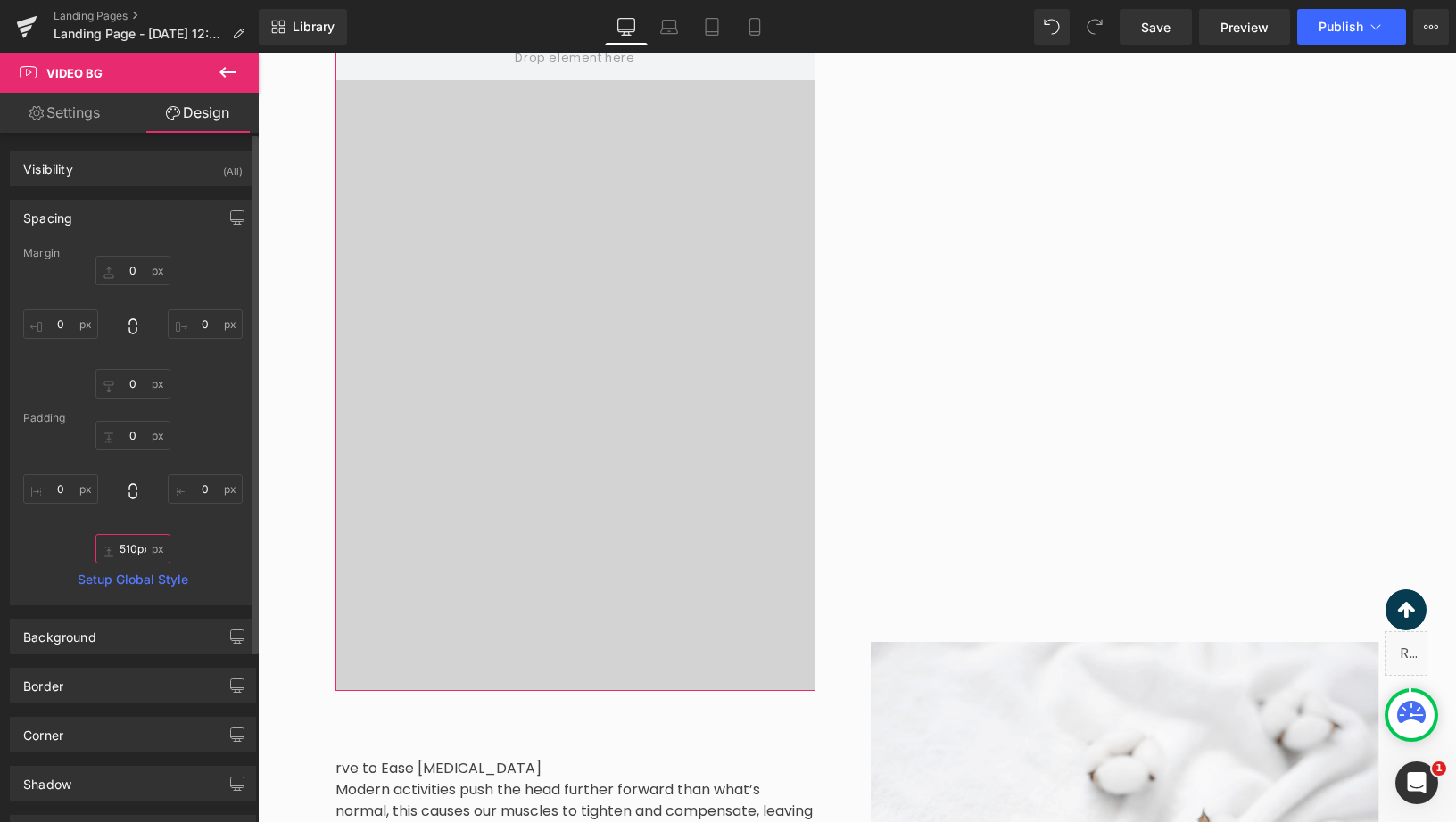
click at [127, 550] on input "510px" at bounding box center [132, 549] width 75 height 30
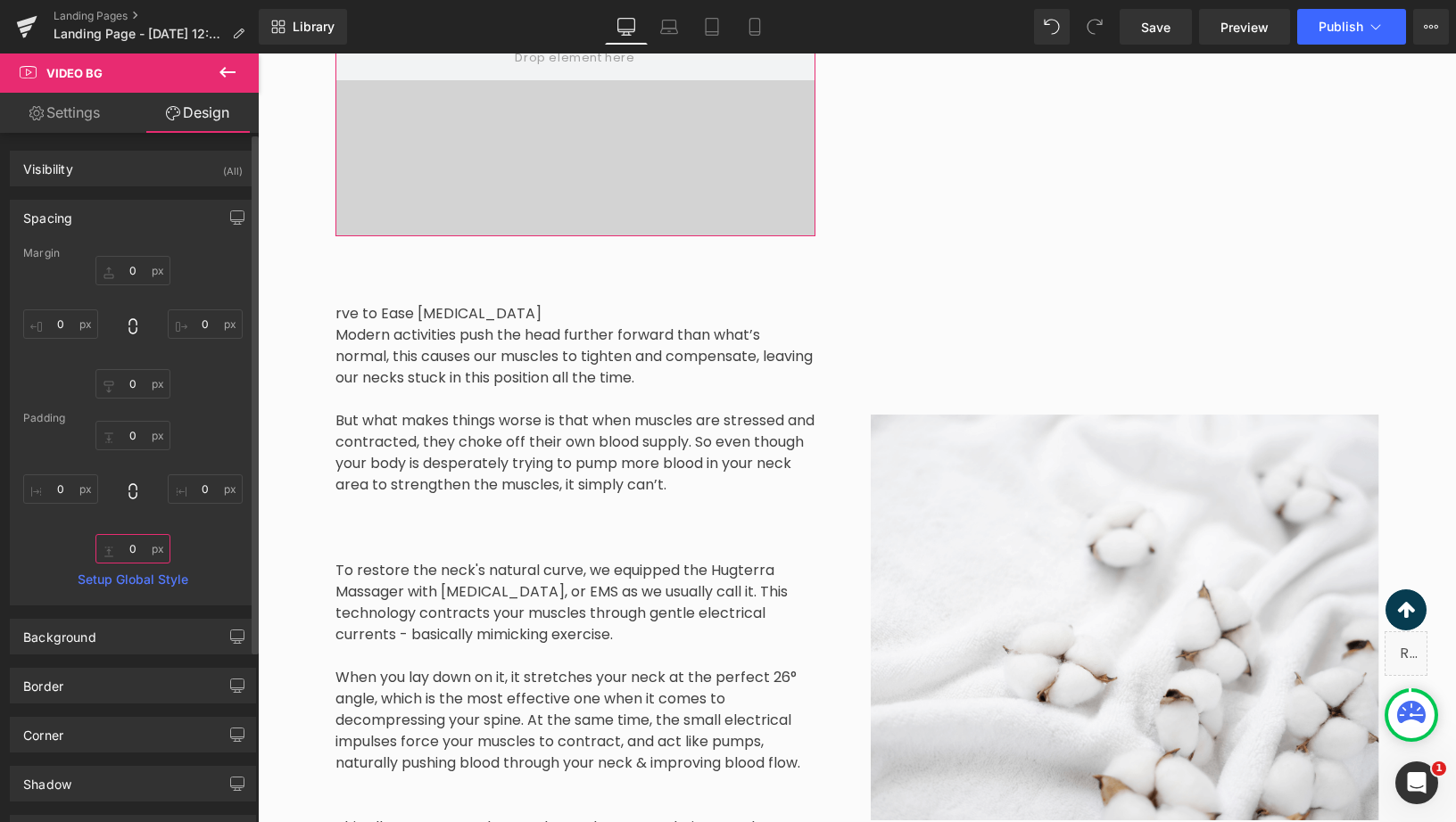
scroll to position [1889, 0]
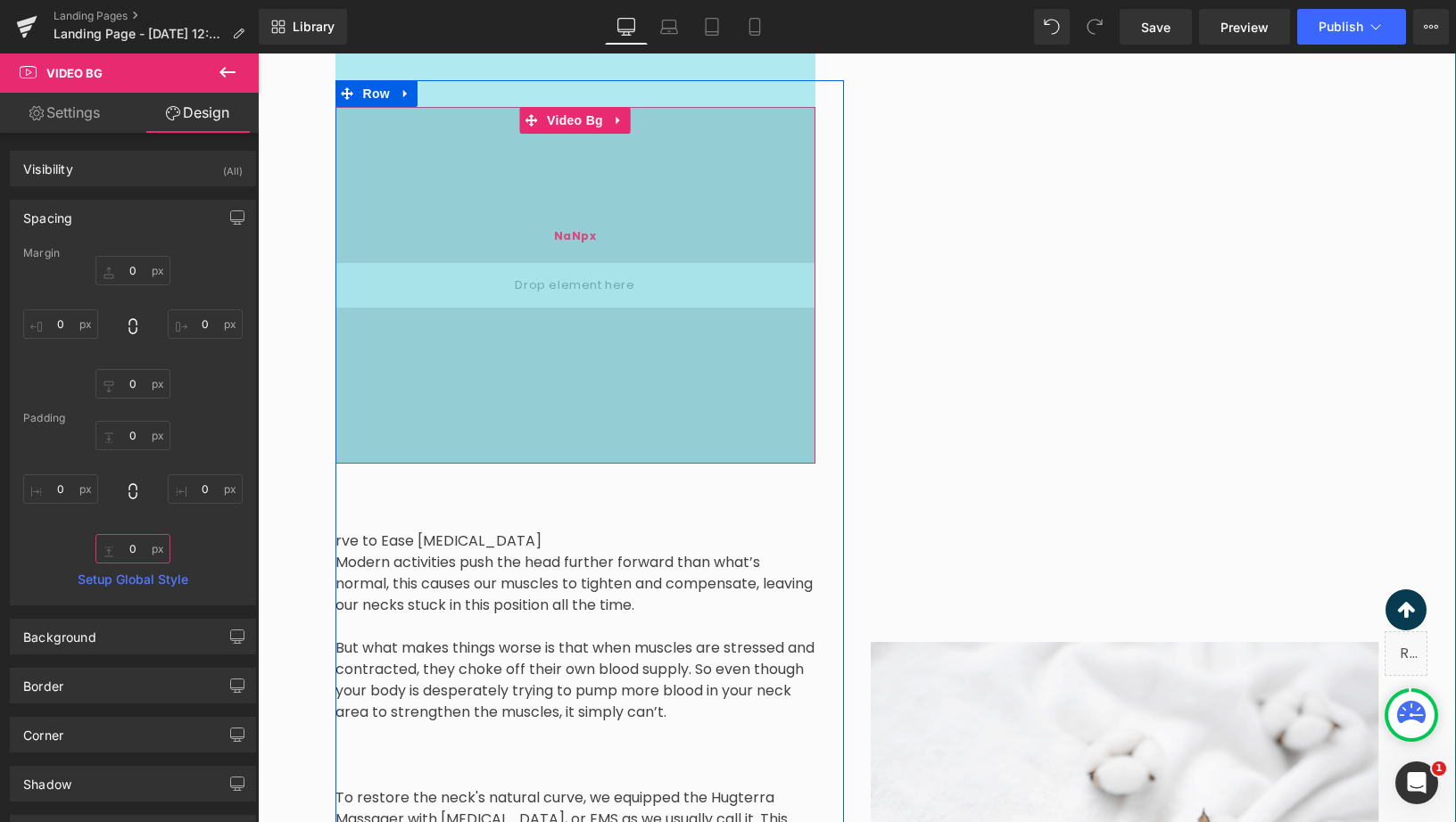
click at [564, 367] on div "NaNpx" at bounding box center [576, 236] width 480 height 455
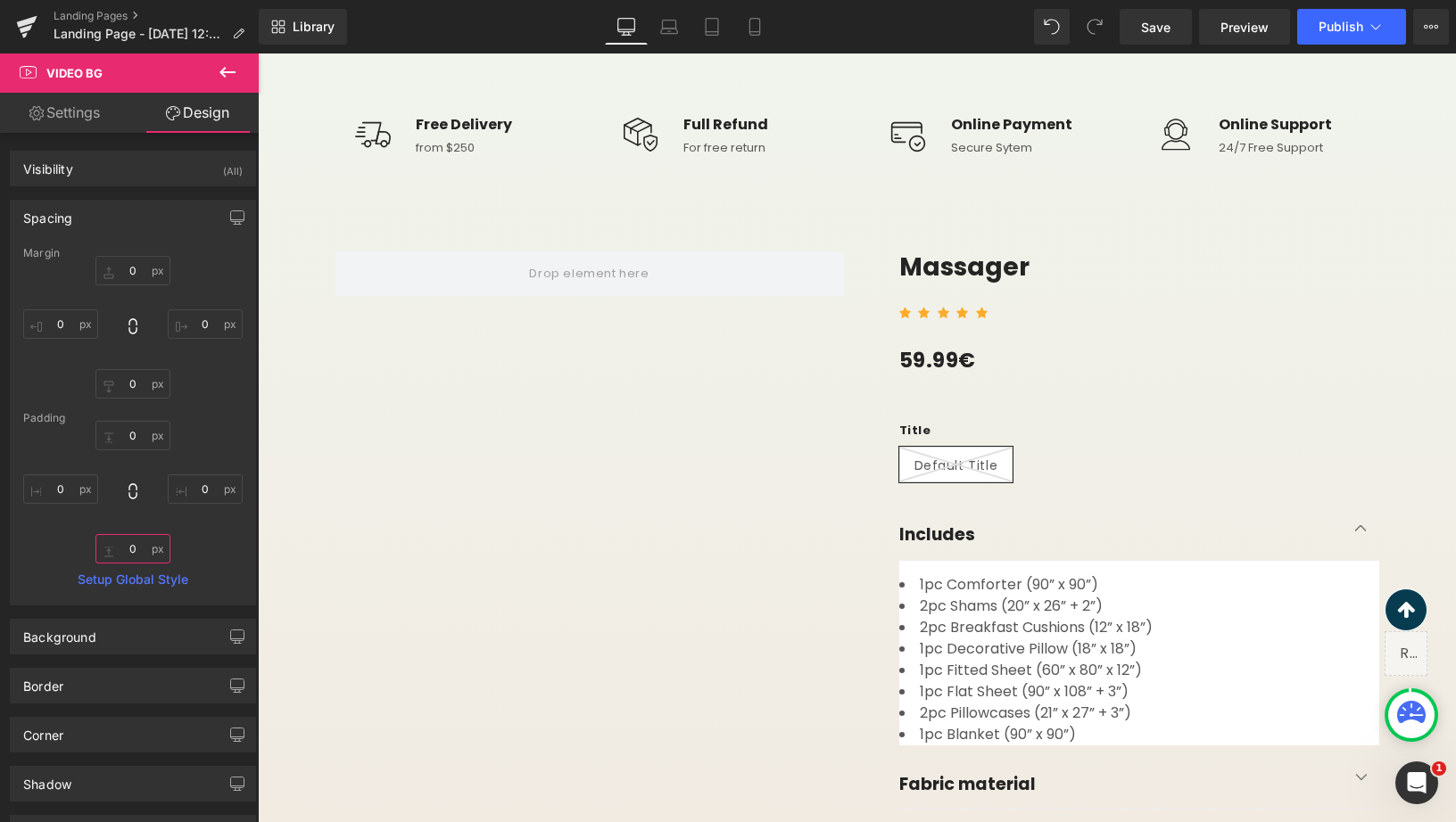
scroll to position [0, 0]
